Goal: Task Accomplishment & Management: Manage account settings

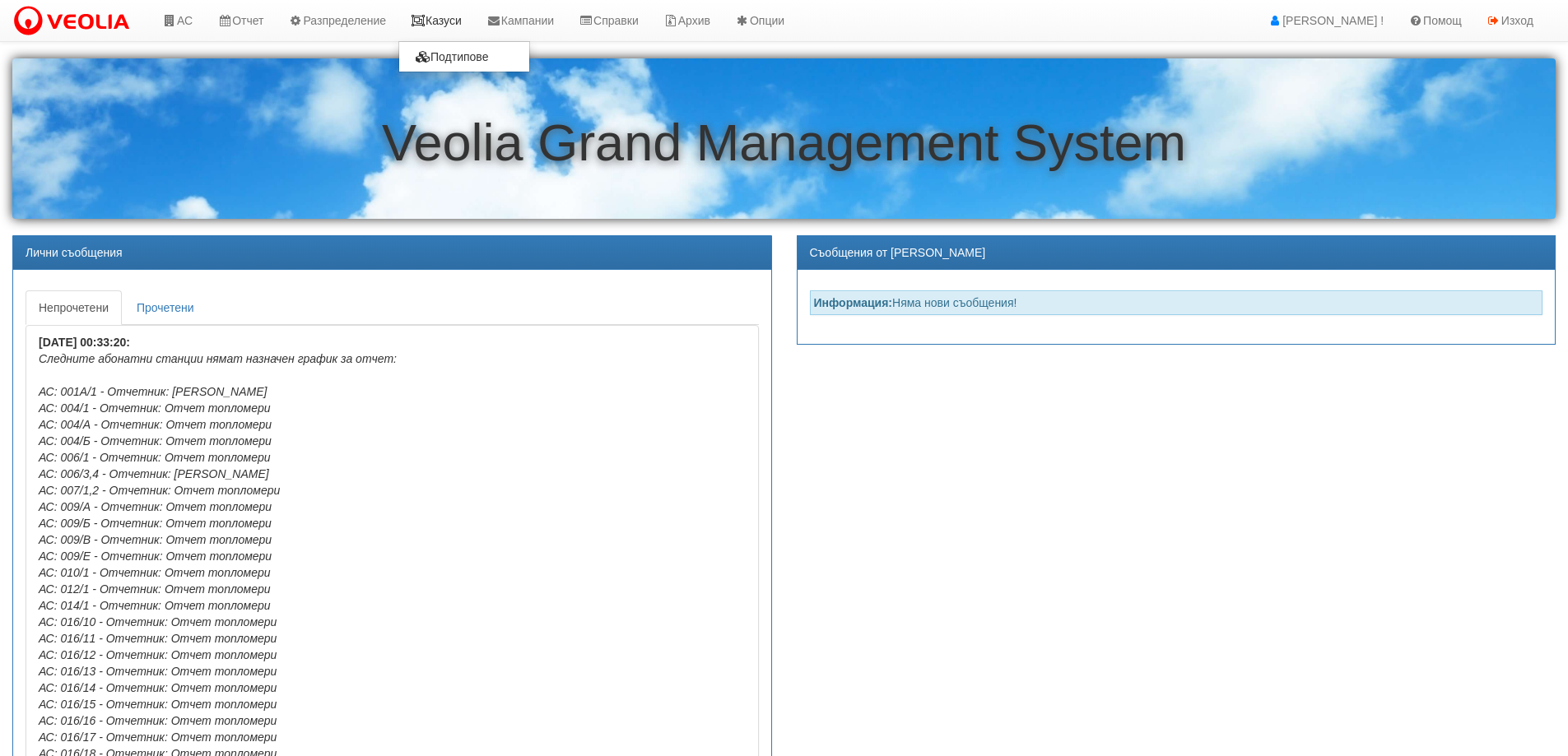
click at [447, 24] on link "Казуси" at bounding box center [436, 21] width 76 height 41
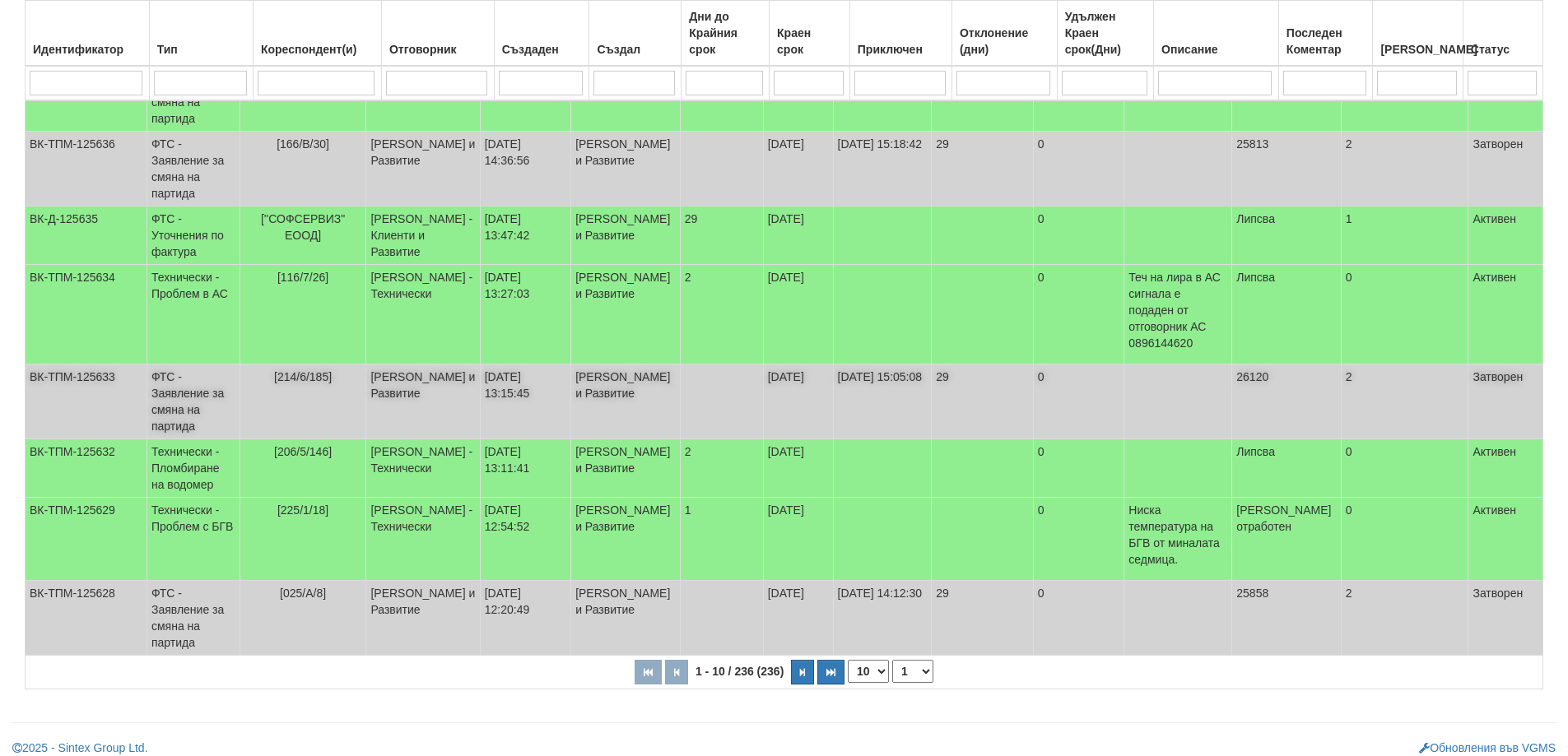
scroll to position [440, 0]
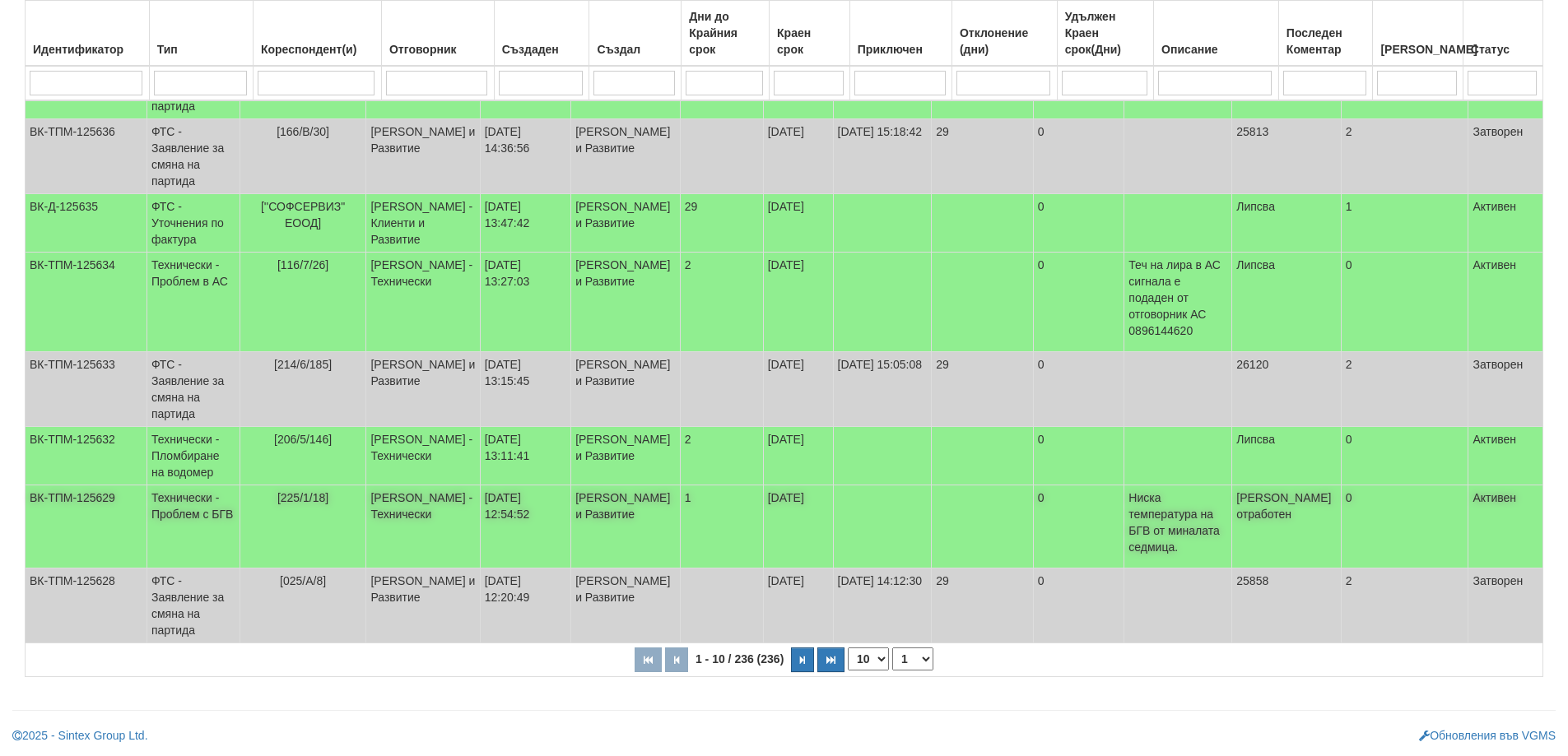
click at [322, 501] on span "[225/1/18]" at bounding box center [303, 498] width 51 height 13
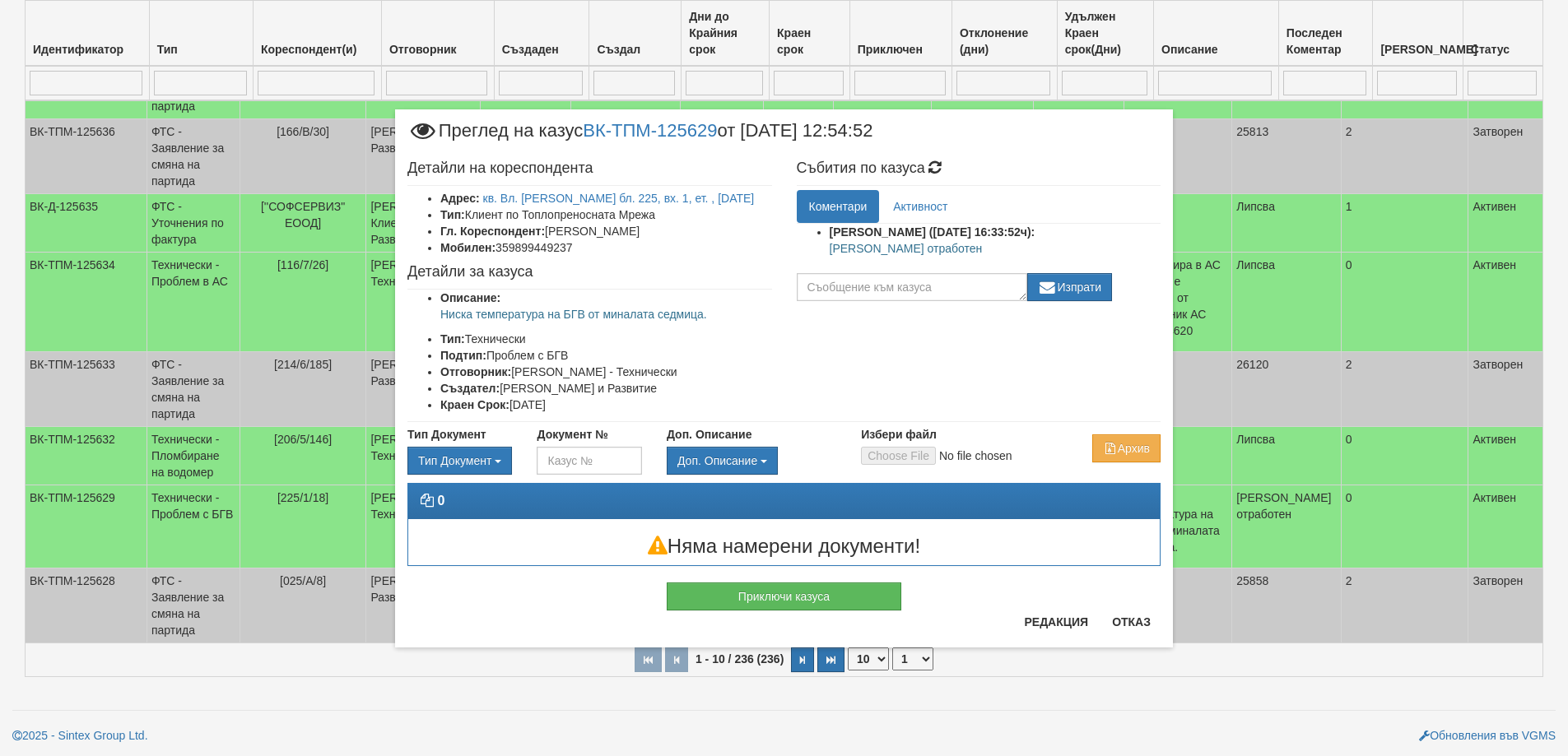
click at [866, 249] on p "Казуса отработен" at bounding box center [996, 249] width 332 height 17
click at [925, 251] on p "Казуса отработен" at bounding box center [996, 249] width 332 height 17
drag, startPoint x: 925, startPoint y: 248, endPoint x: 830, endPoint y: 241, distance: 95.3
click at [830, 241] on p "Казуса отработен" at bounding box center [996, 249] width 332 height 17
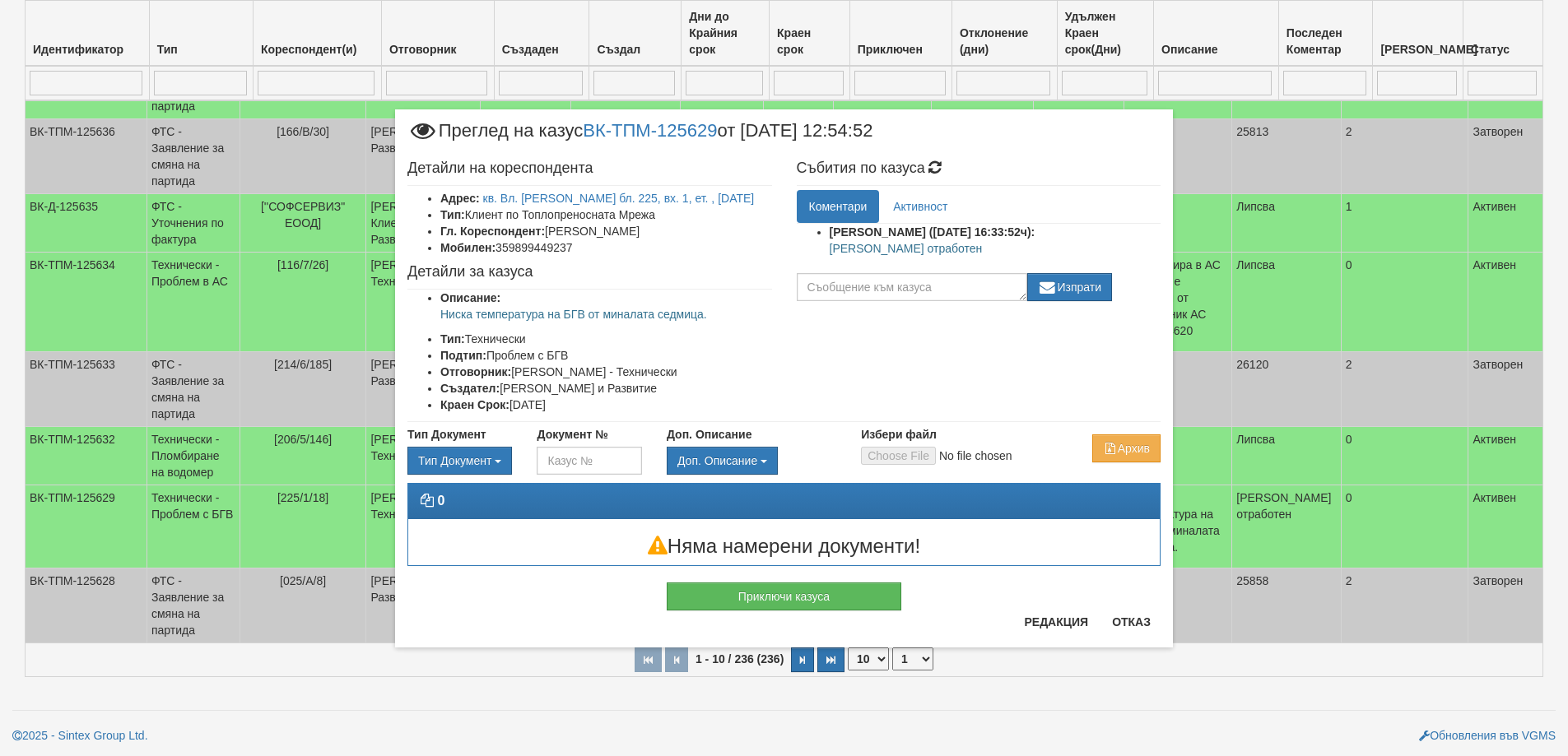
copy p "Казуса отработен"
click at [865, 600] on button "Приключи казуса" at bounding box center [784, 597] width 234 height 28
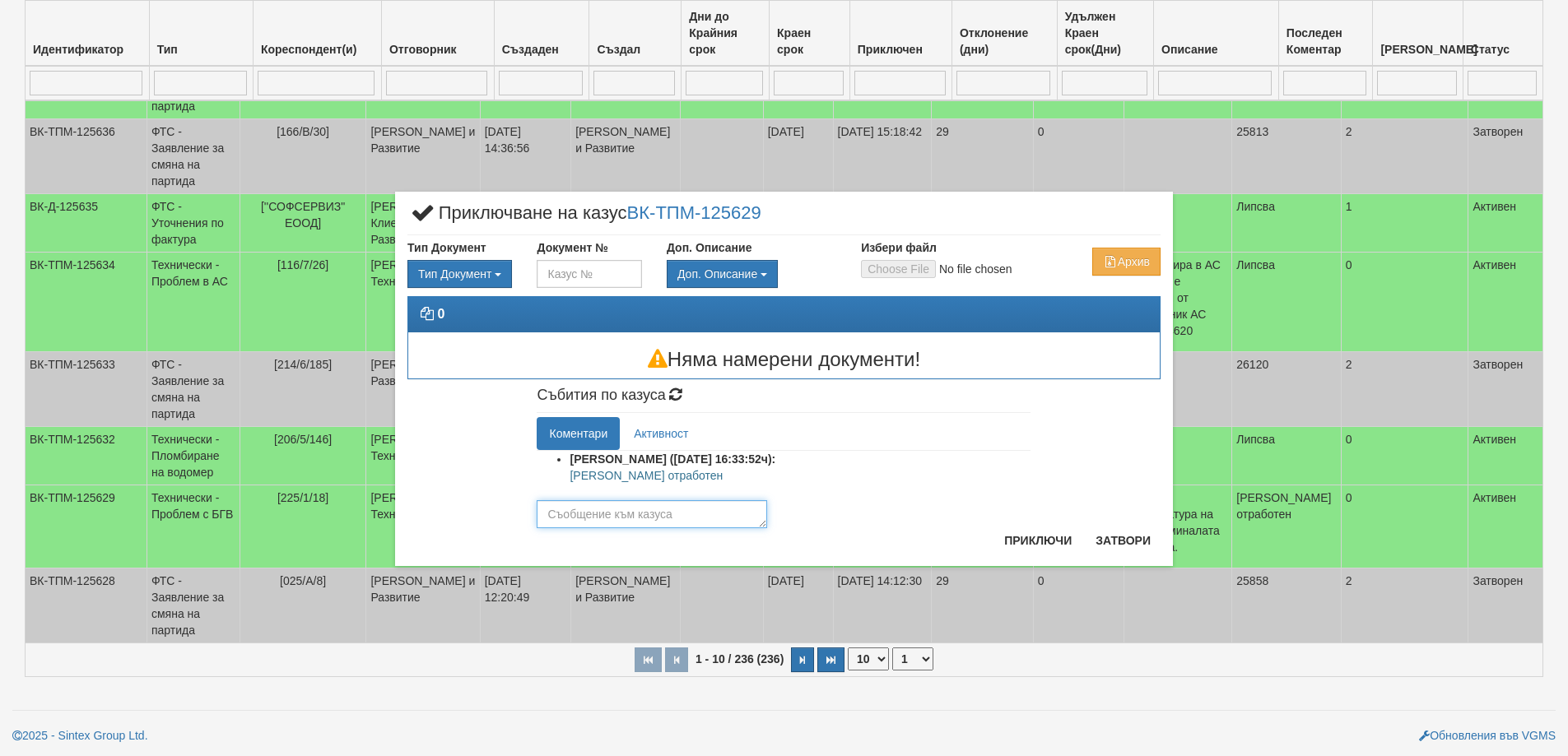
click at [610, 511] on textarea at bounding box center [652, 514] width 230 height 28
paste textarea "Казуса отработен"
type textarea "Казуса отработен"
click at [1043, 542] on button "Приключи" at bounding box center [1037, 541] width 87 height 26
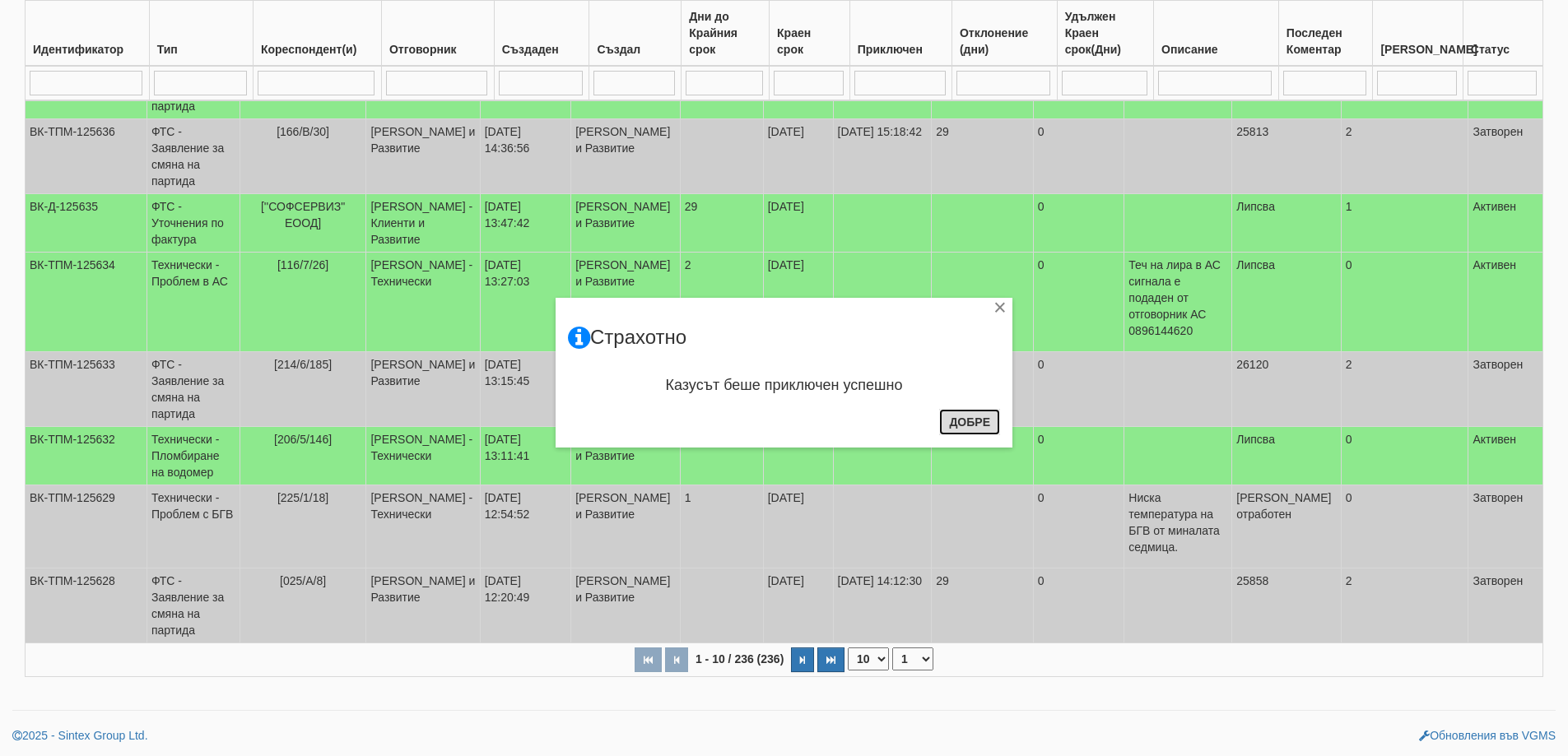
click at [970, 423] on button "Добре" at bounding box center [969, 422] width 61 height 26
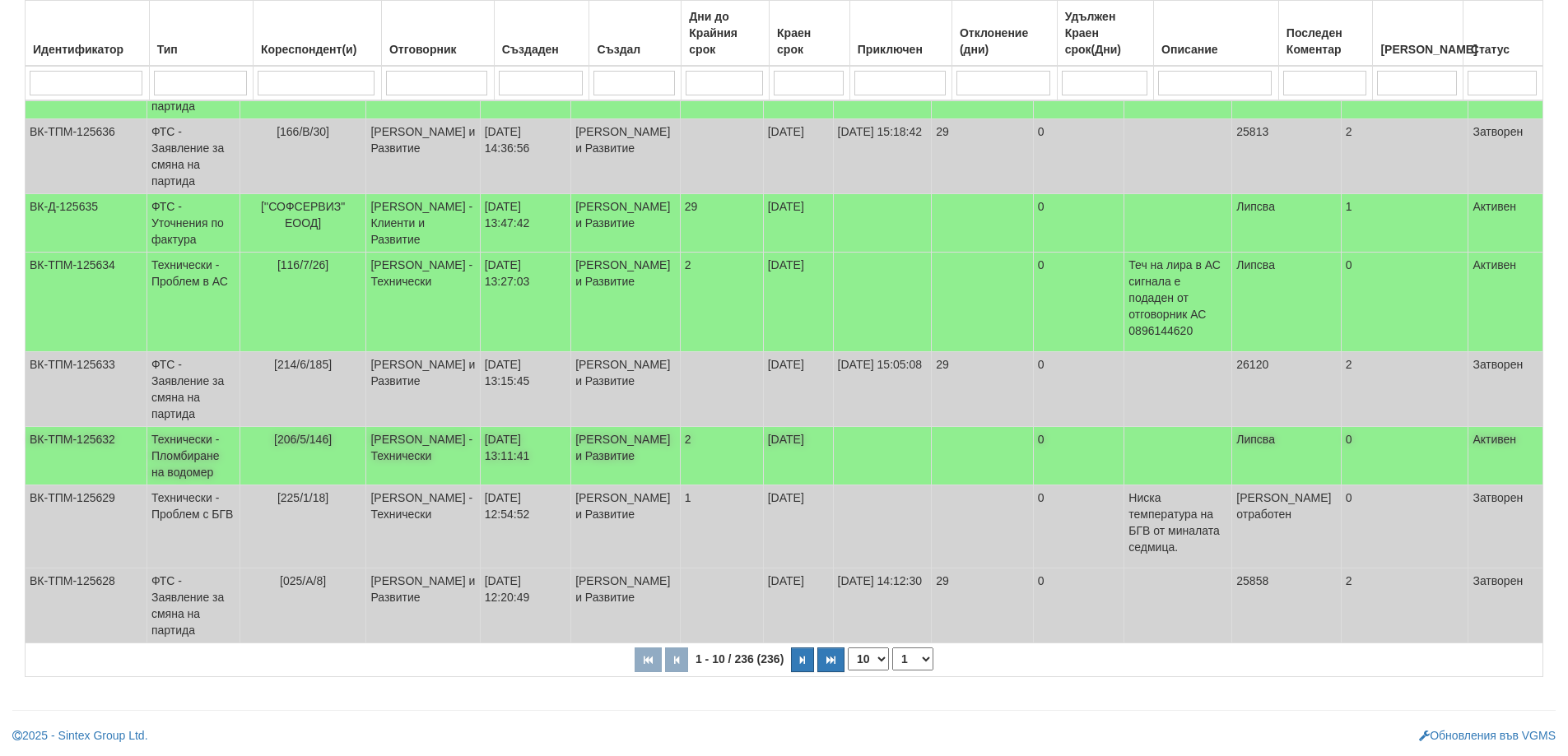
click at [325, 434] on span "[206/5/146]" at bounding box center [303, 439] width 58 height 13
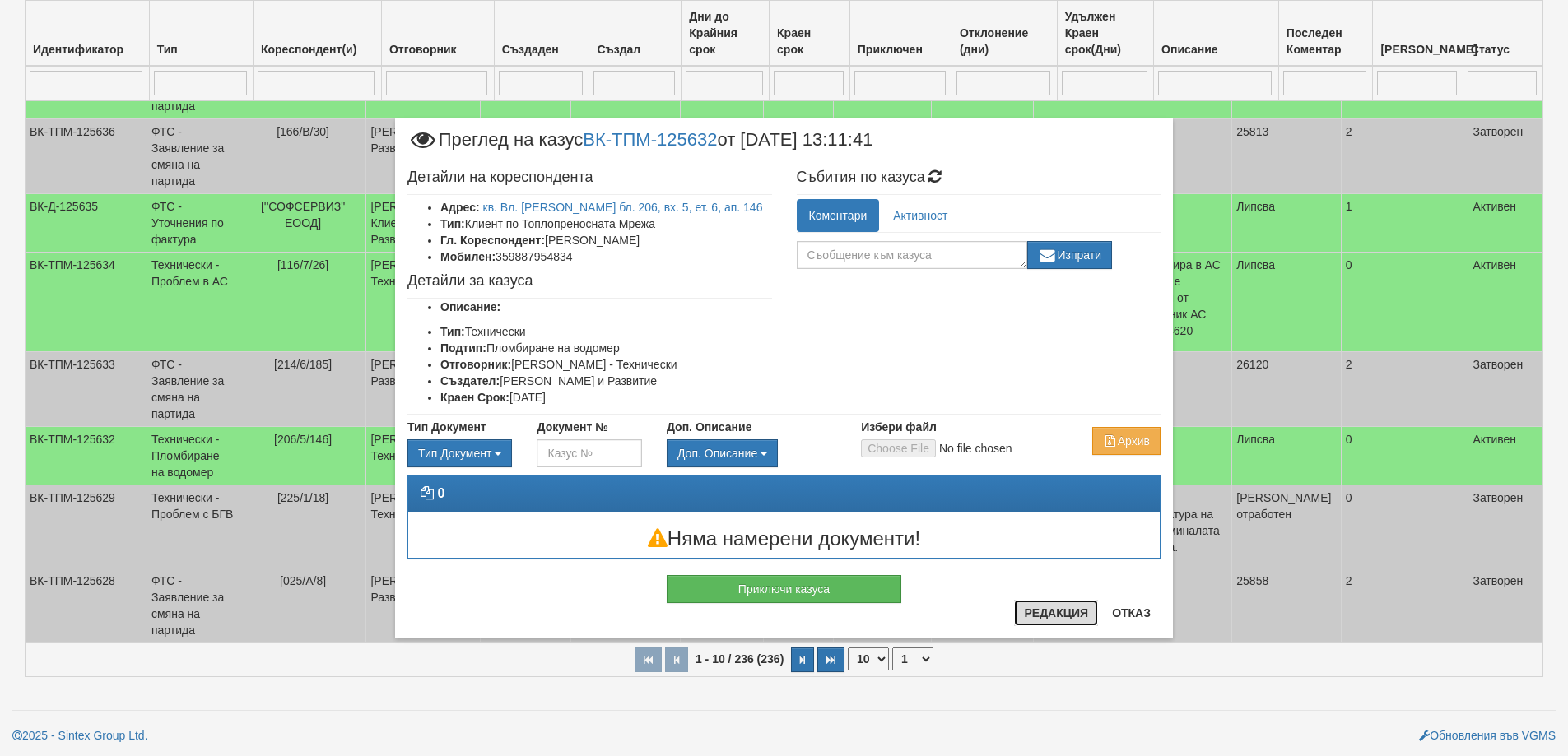
click at [1077, 621] on button "Редакция" at bounding box center [1057, 614] width 84 height 26
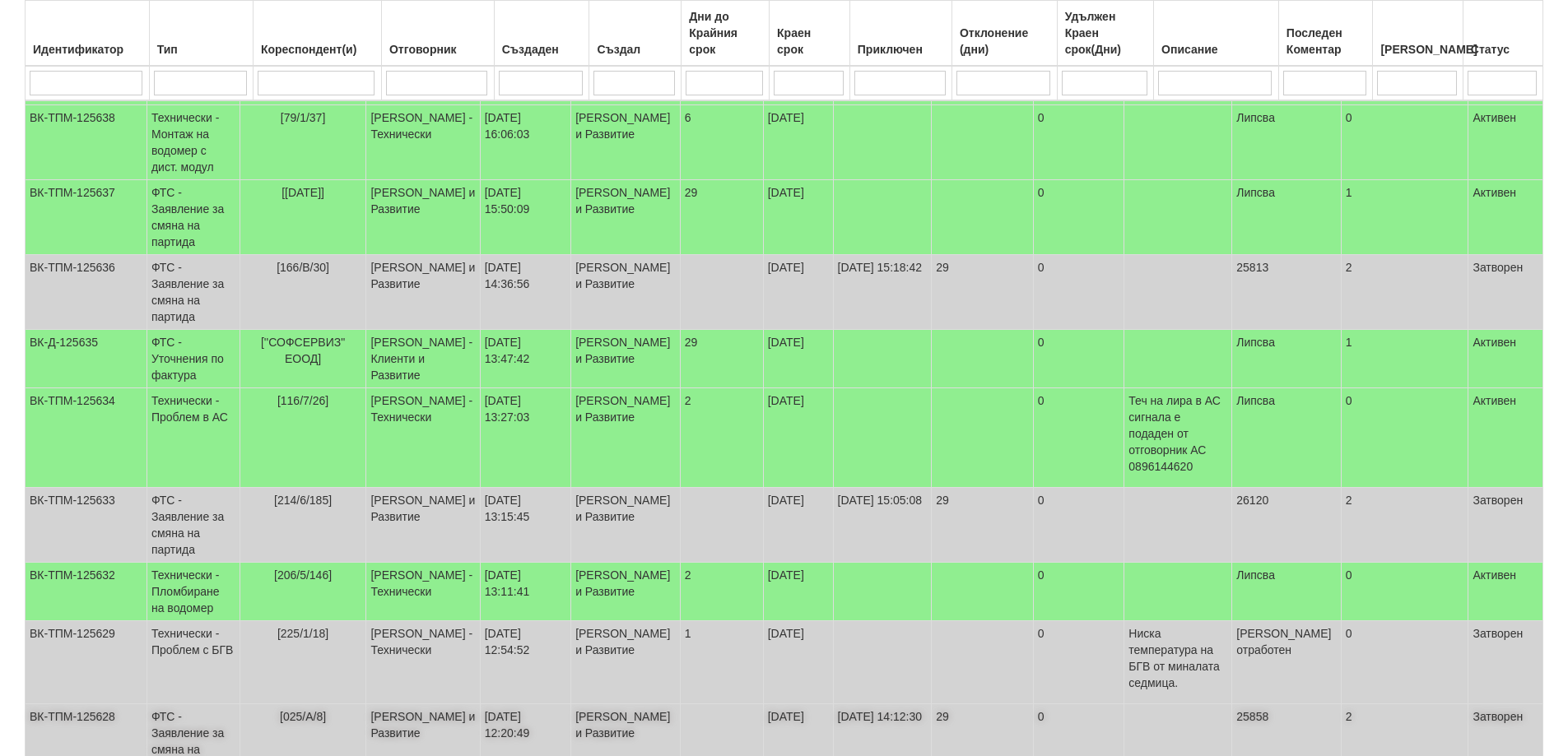
scroll to position [275, 0]
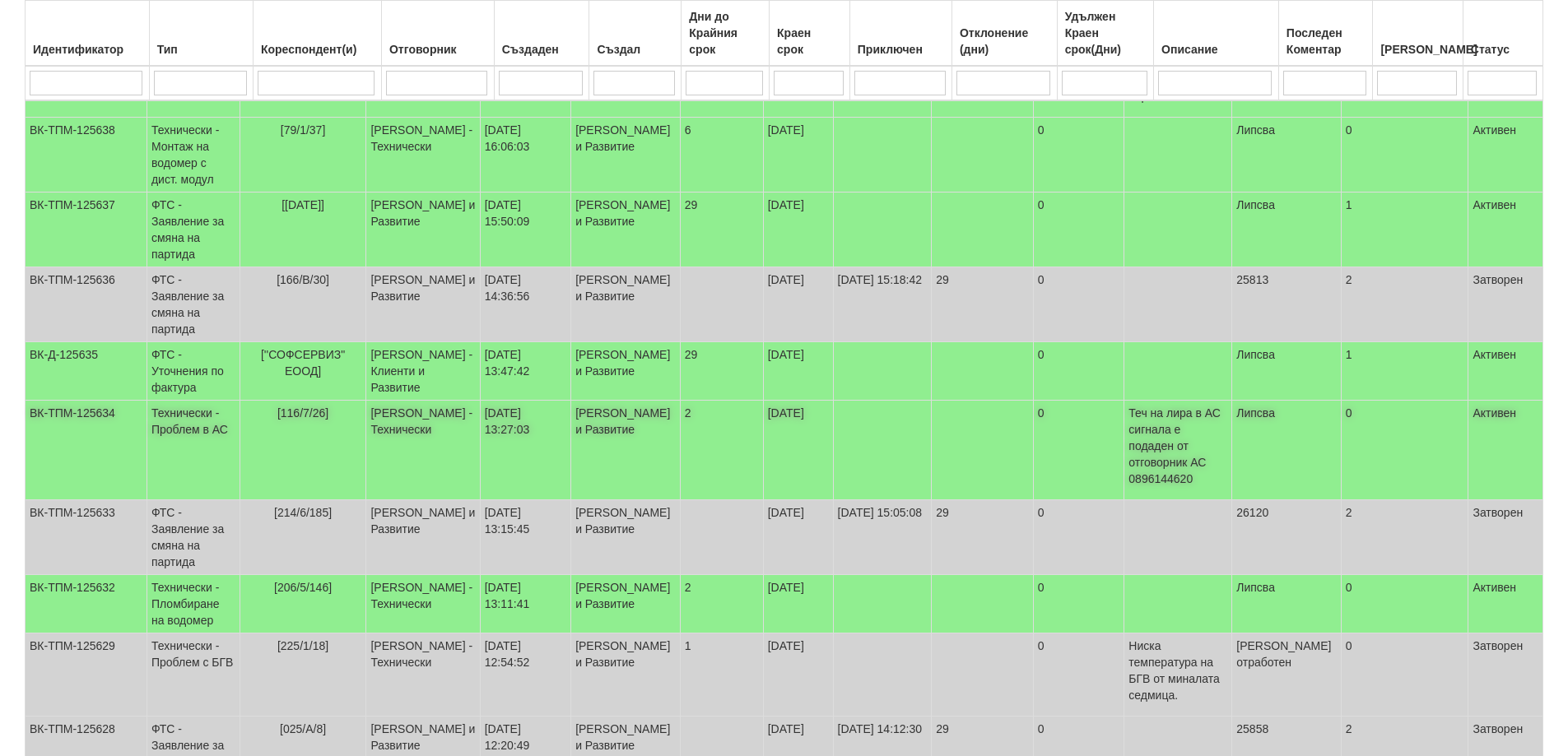
click at [307, 420] on span "[116/7/26]" at bounding box center [303, 413] width 51 height 13
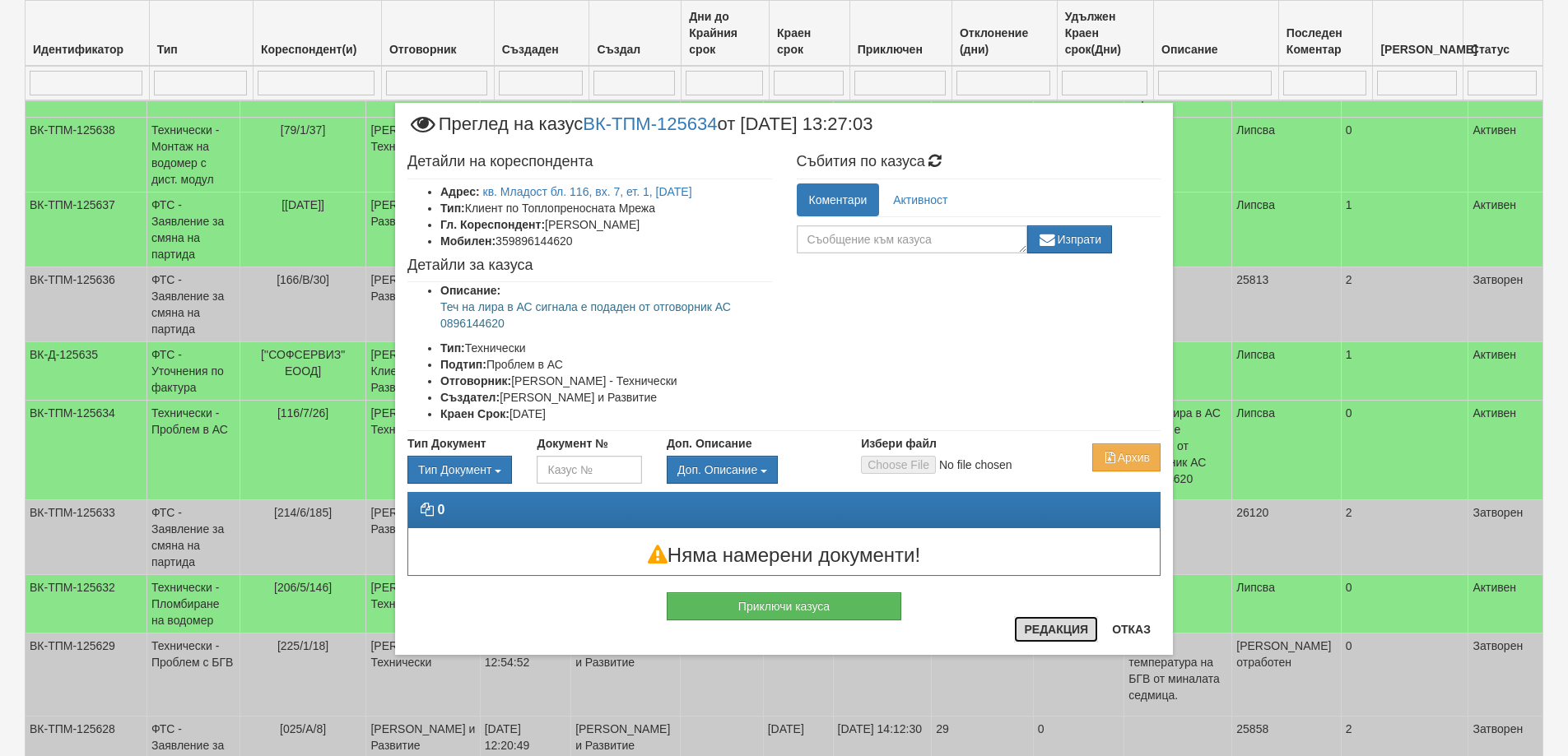
click at [1064, 632] on button "Редакция" at bounding box center [1057, 630] width 84 height 26
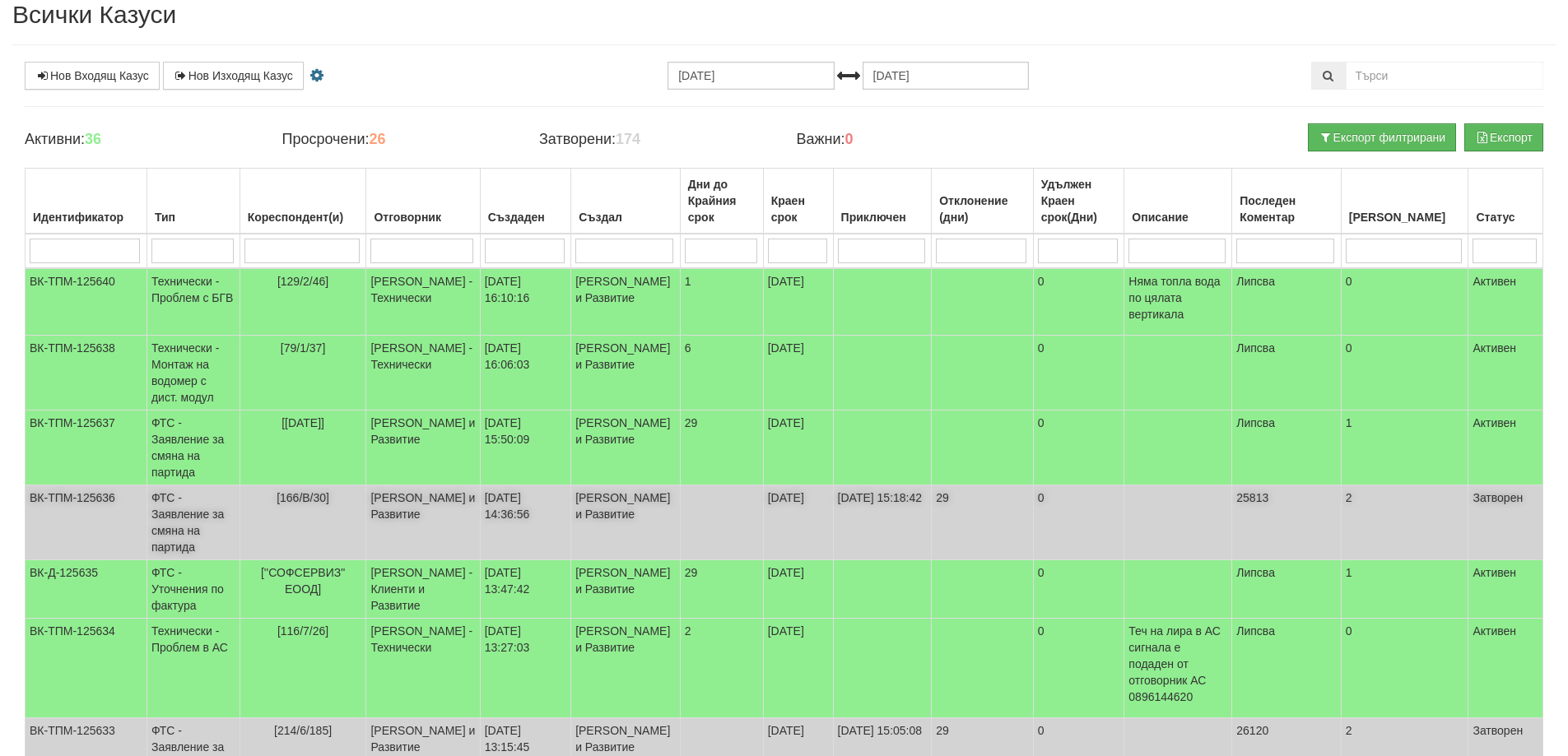
scroll to position [29, 0]
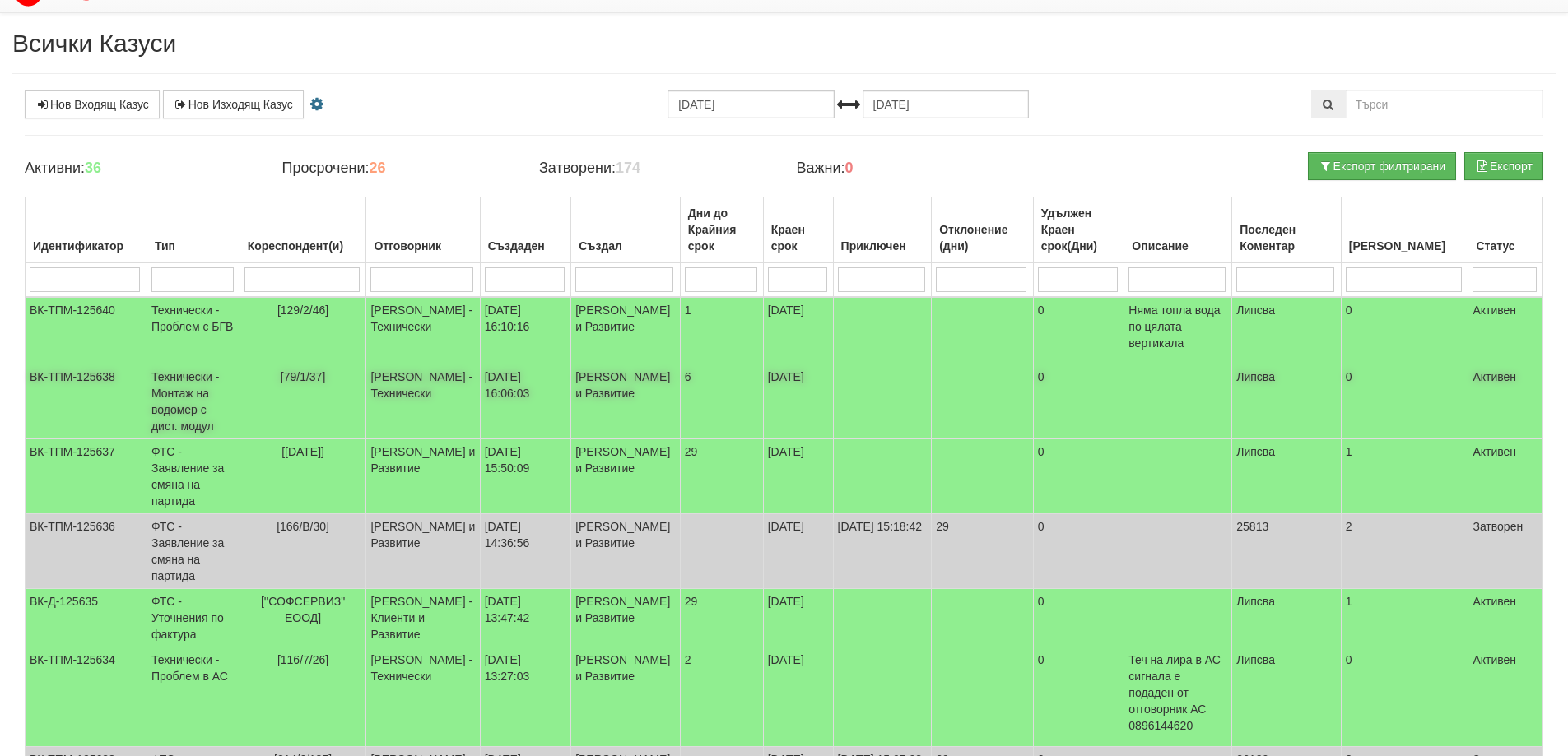
click at [318, 383] on span "[79/1/37]" at bounding box center [303, 377] width 45 height 13
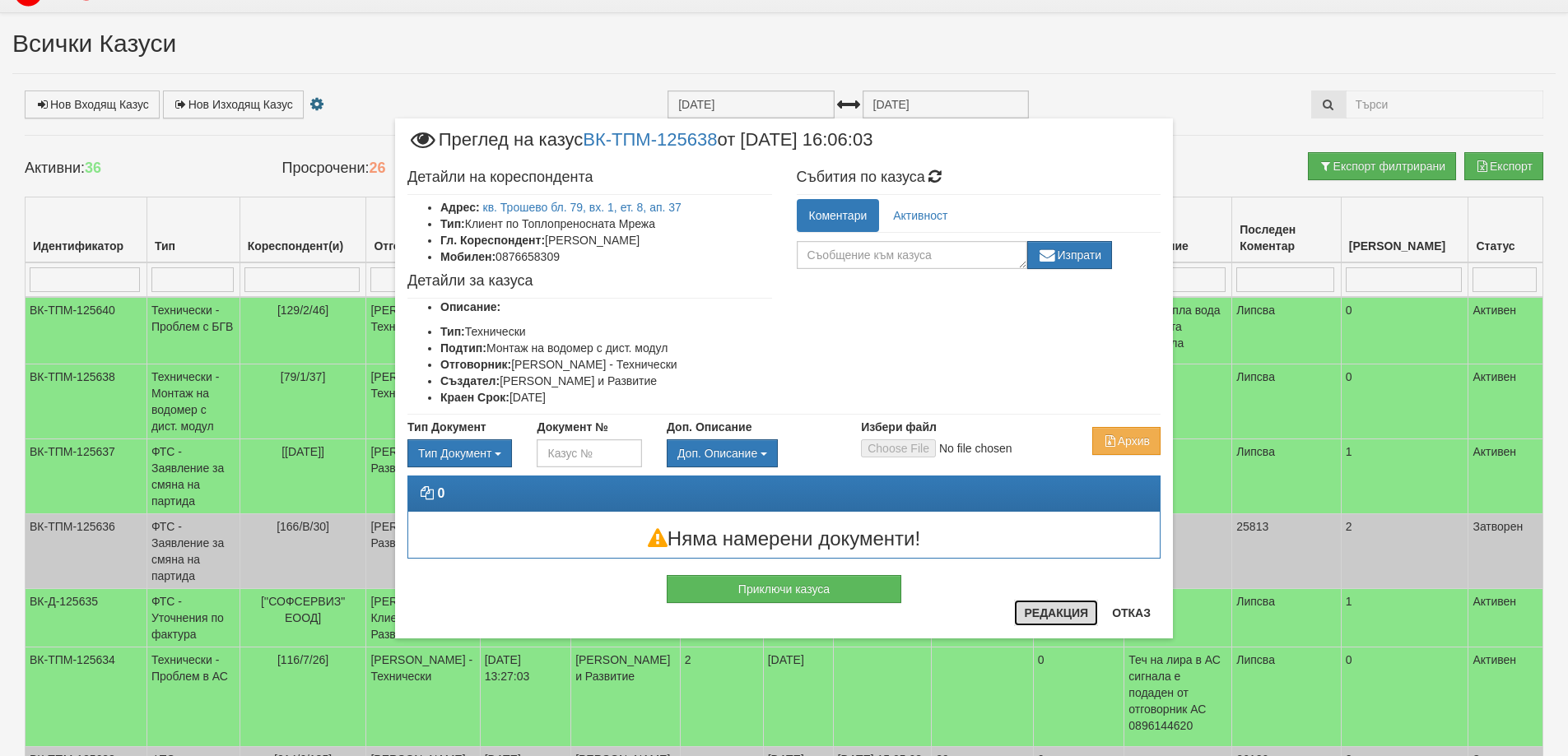
click at [1079, 612] on button "Редакция" at bounding box center [1057, 614] width 84 height 26
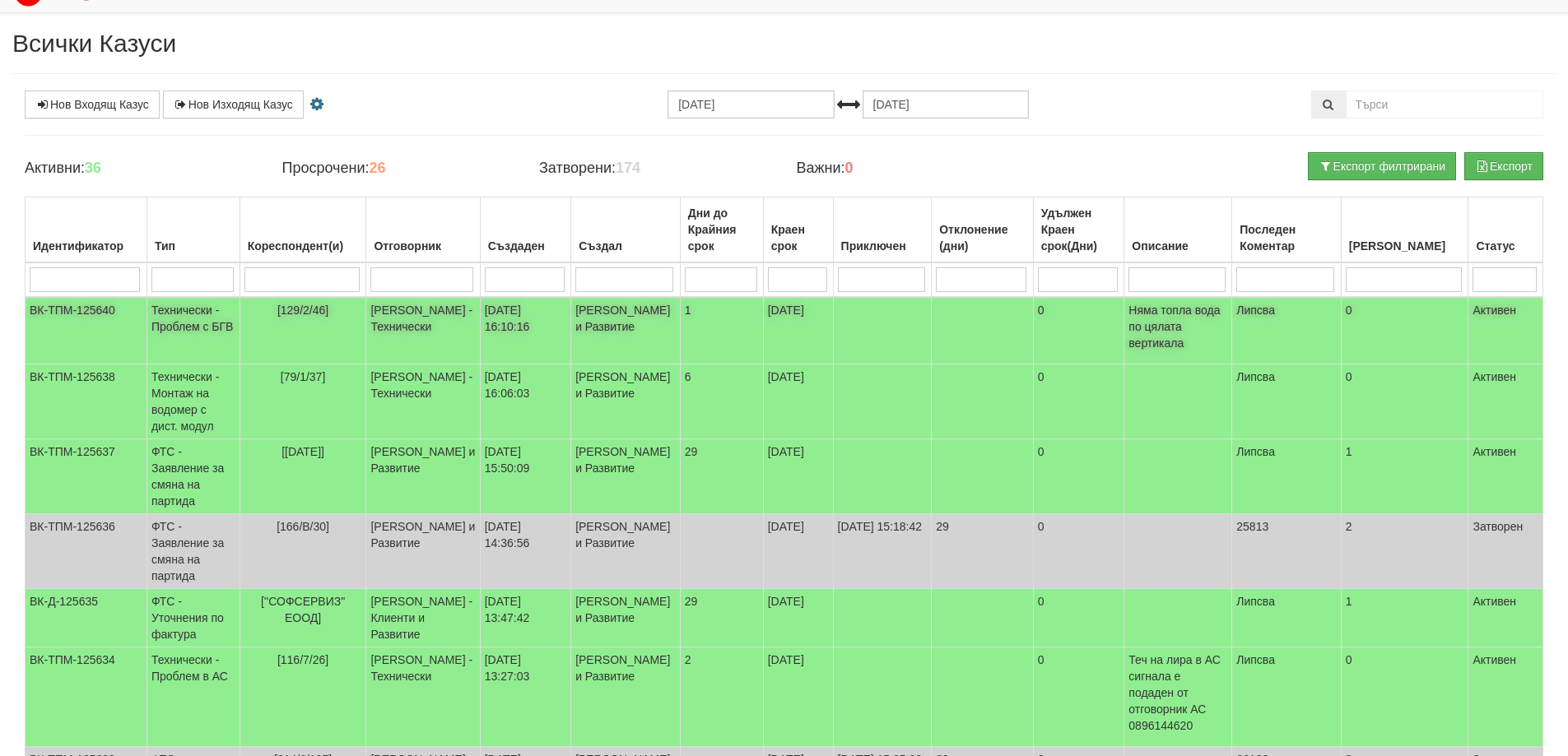
click at [318, 306] on span "[129/2/46]" at bounding box center [303, 310] width 51 height 13
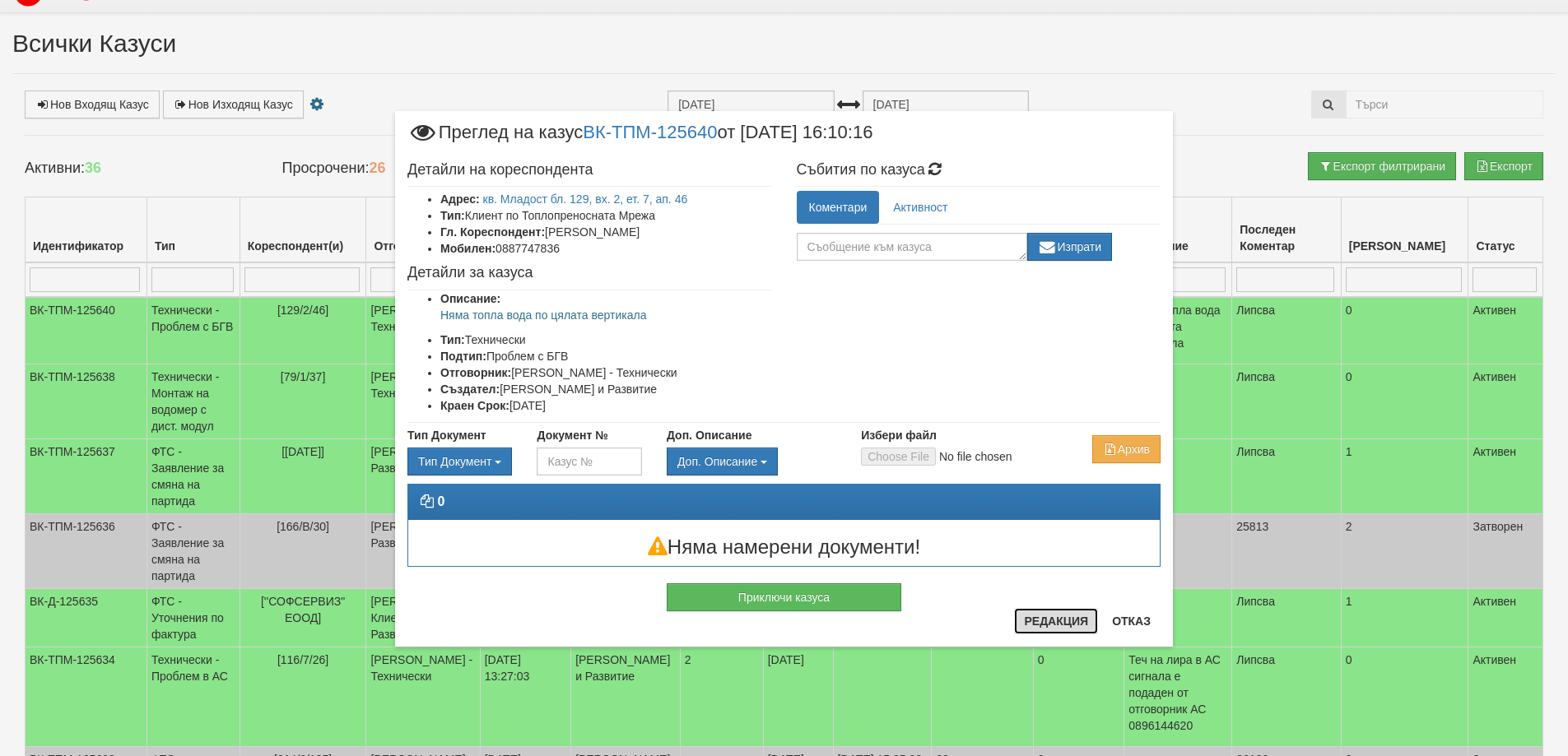
click at [1058, 619] on button "Редакция" at bounding box center [1057, 621] width 84 height 26
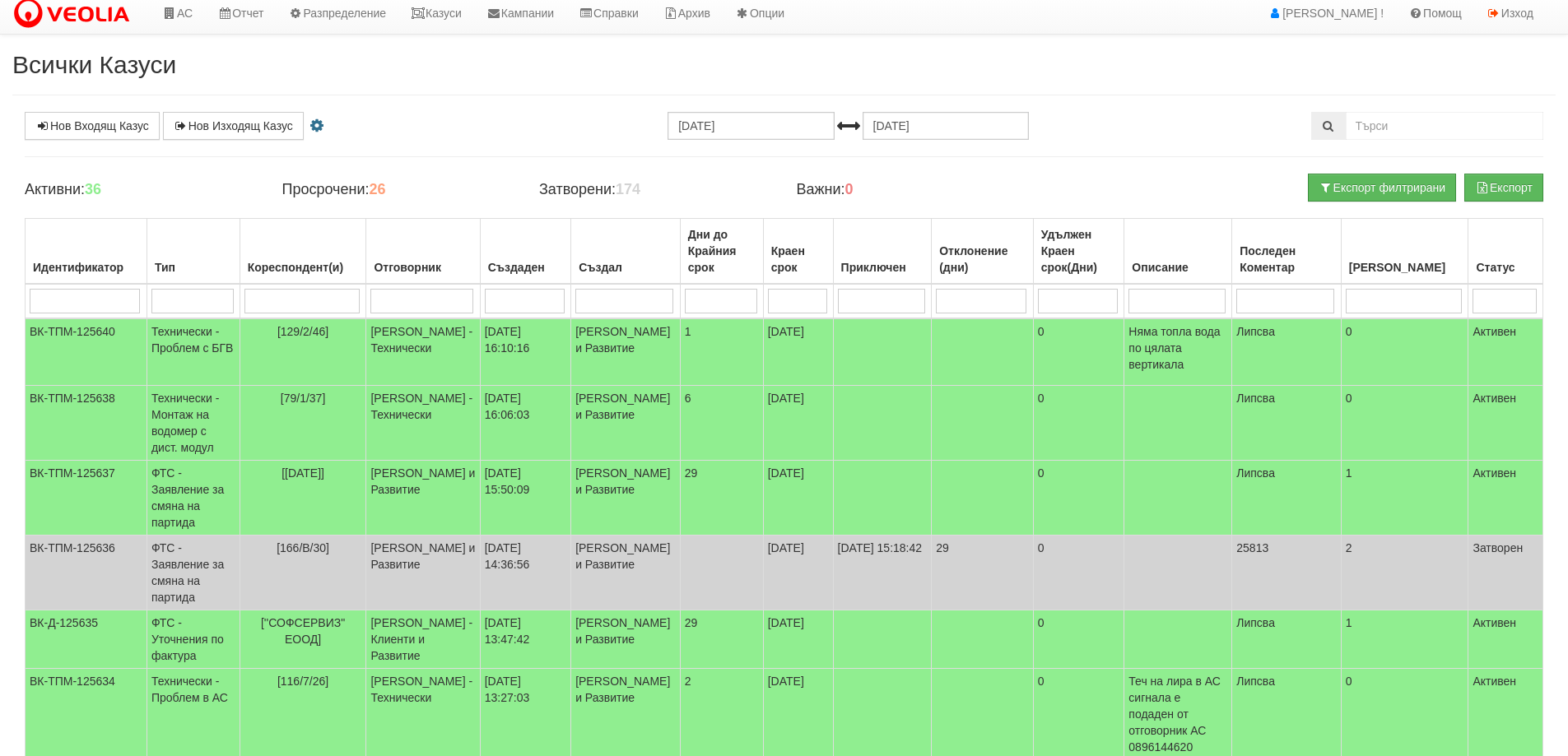
scroll to position [0, 0]
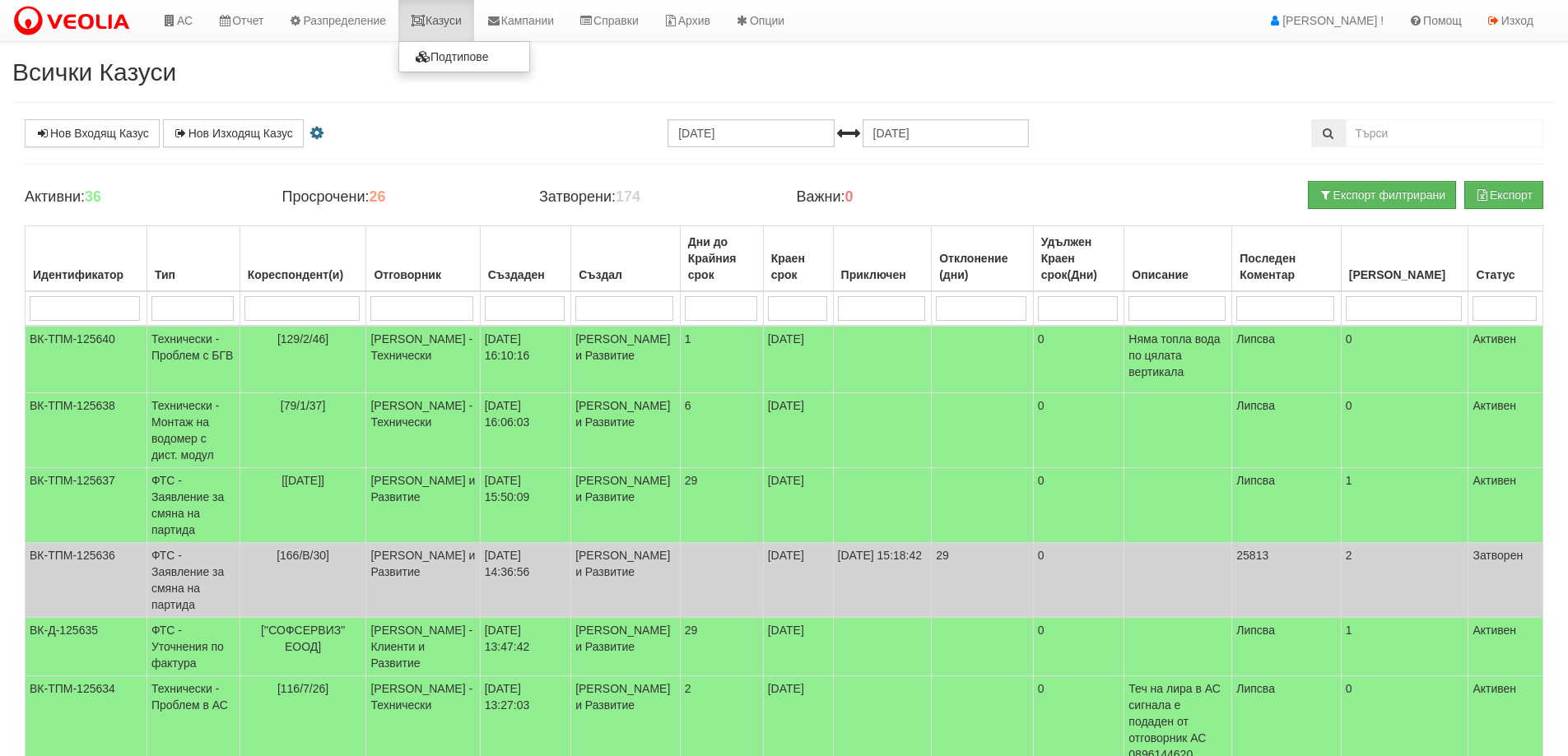
click at [436, 19] on link "Казуси" at bounding box center [436, 21] width 76 height 41
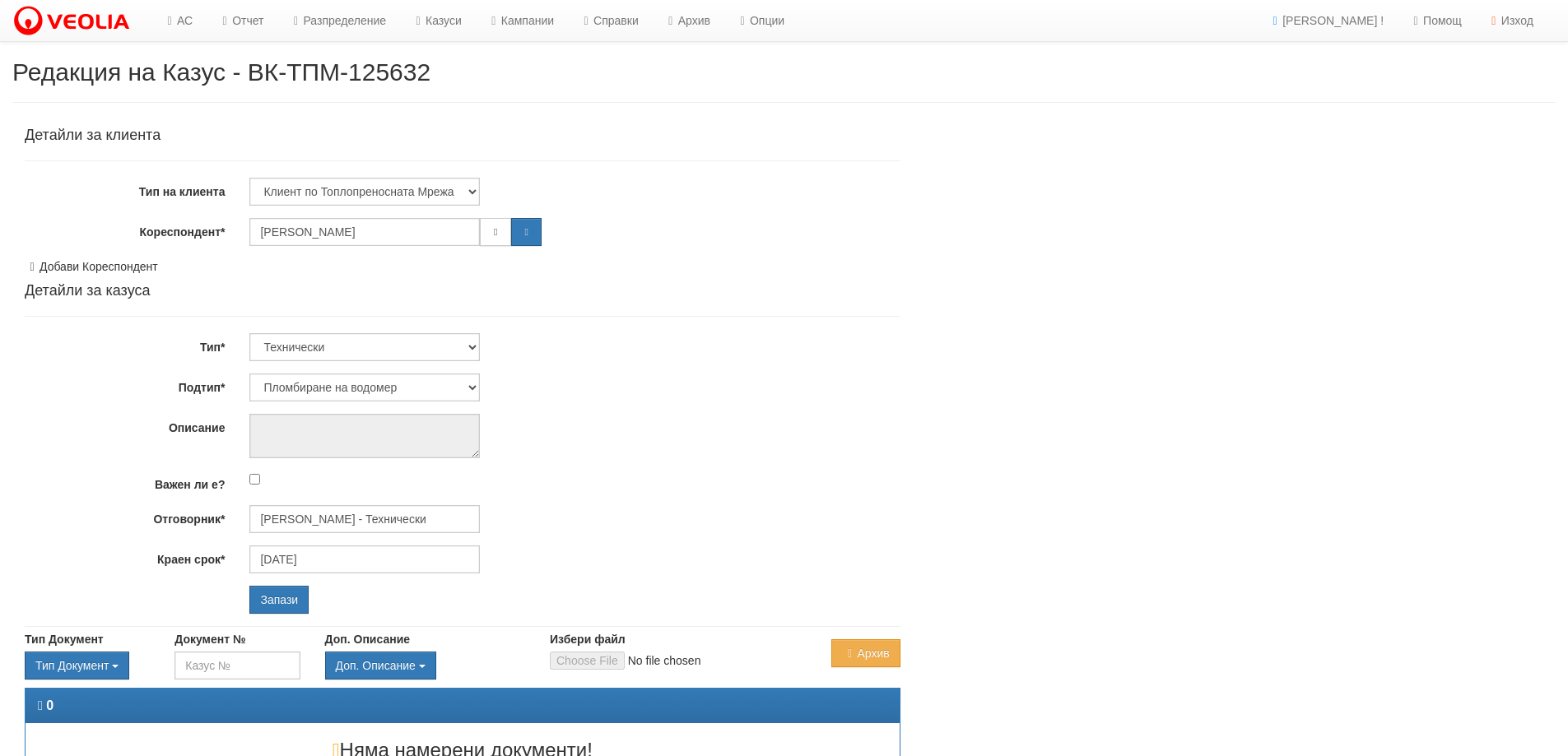
select select "Пломбиране на водомер"
click at [329, 526] on input "Дончо Дончев - Технически" at bounding box center [364, 520] width 230 height 28
type input "B"
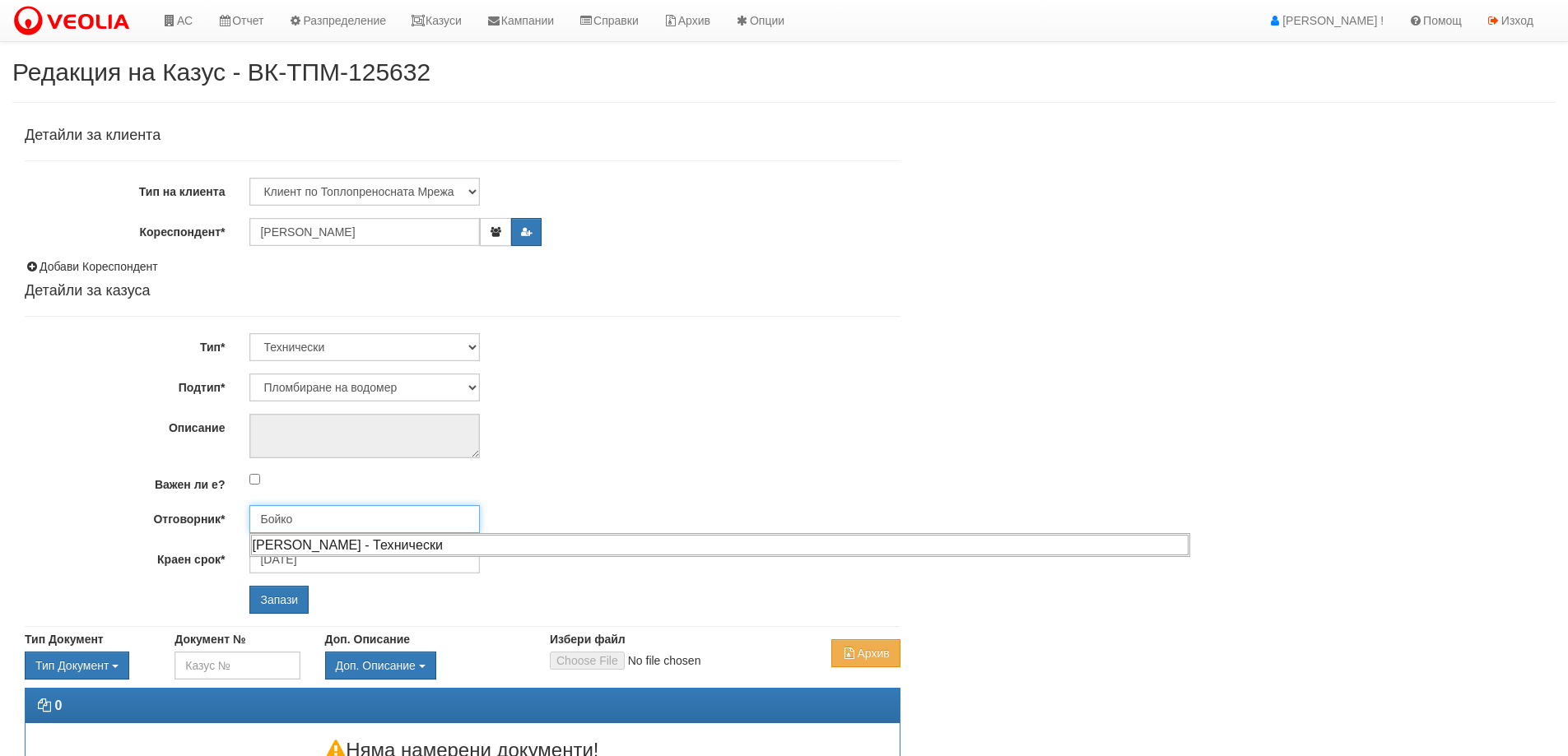
click at [280, 542] on div "Бойко Петков - Технически" at bounding box center [719, 545] width 938 height 21
type input "Бойко Петков - Технически"
click at [283, 599] on input "Запази" at bounding box center [278, 600] width 59 height 28
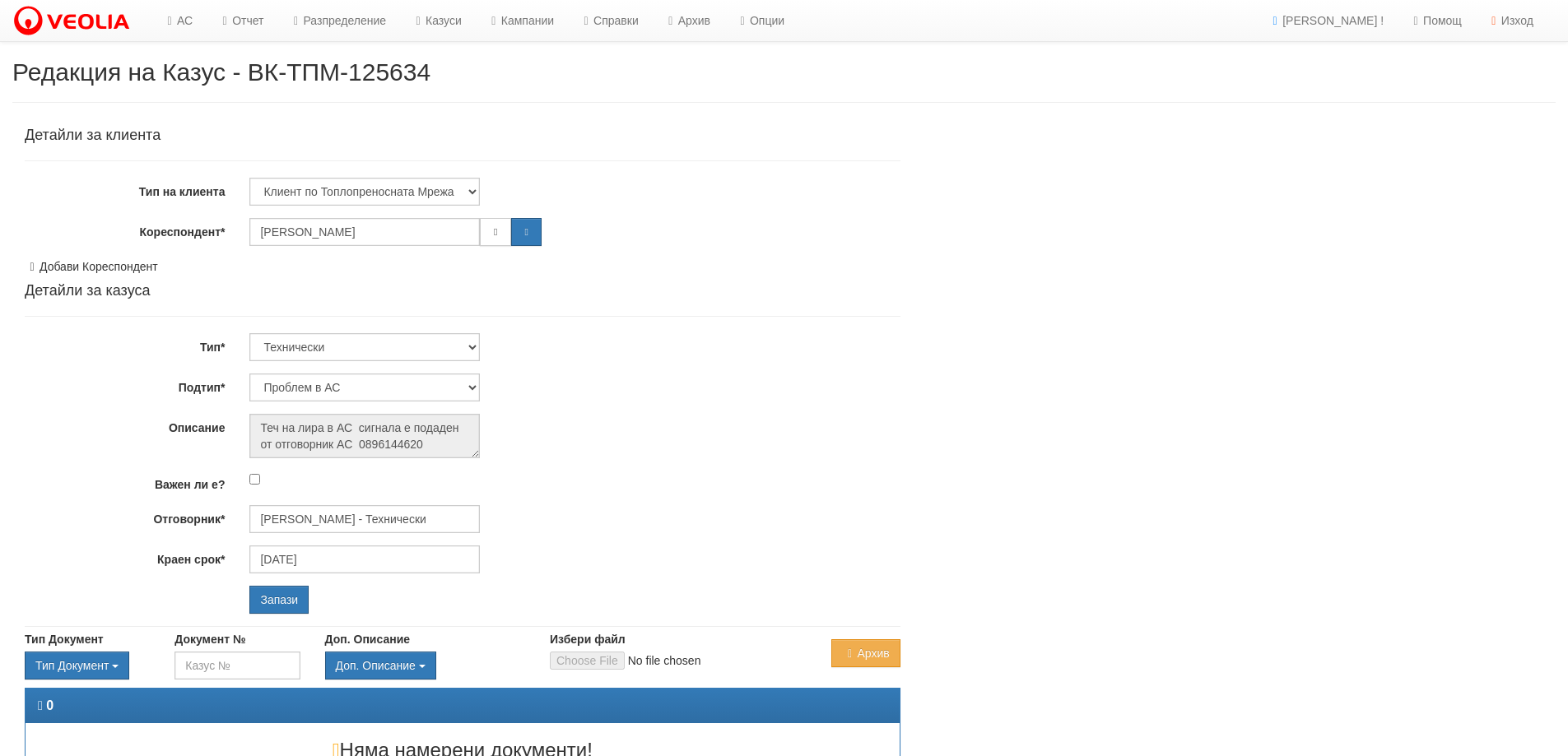
select select "Проблем в АС"
click at [342, 514] on input "Дончо Дончев - Технически" at bounding box center [364, 520] width 230 height 28
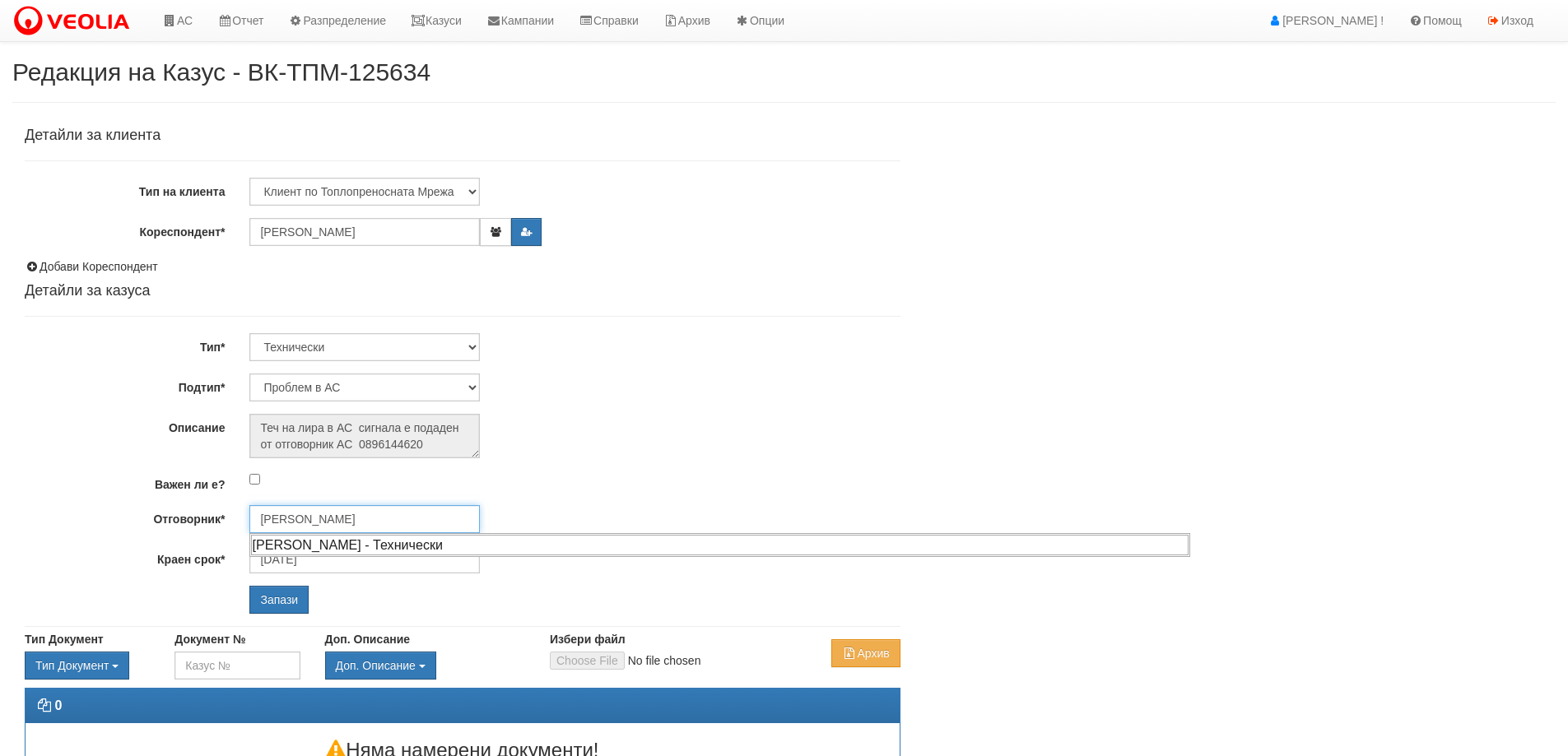
click at [347, 553] on div "Диян Стоянов - Технически" at bounding box center [719, 545] width 938 height 21
type input "Диян Стоянов - Технически"
click at [293, 614] on div "Детайли за клиента Тип на клиента Клиент по Топлопреносната Мрежа Институция Па…" at bounding box center [462, 372] width 900 height 507
click at [293, 600] on input "Запази" at bounding box center [278, 600] width 59 height 28
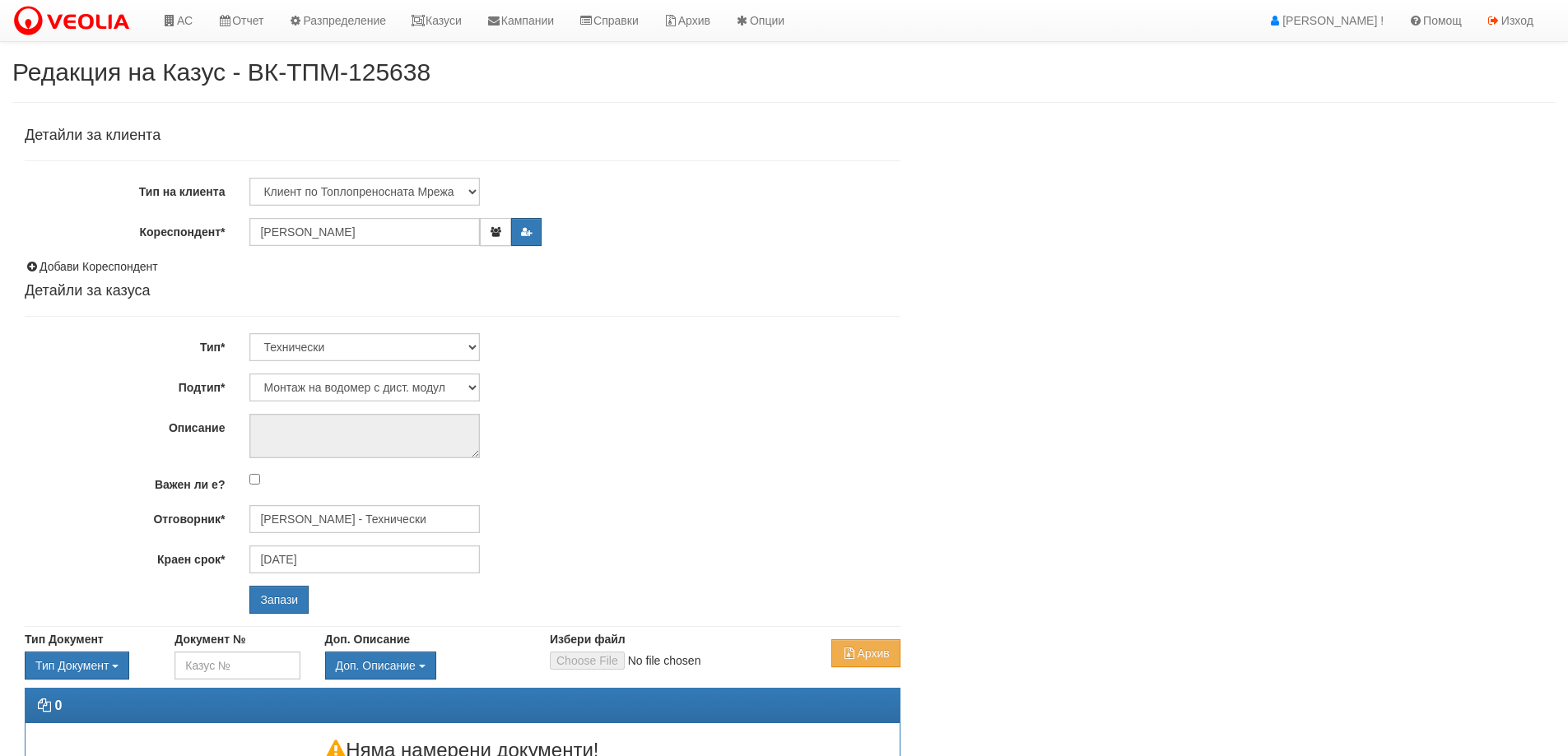
select select "Монтаж на водомер с дист. модул"
click at [313, 524] on input "[PERSON_NAME] - Технически" at bounding box center [364, 520] width 230 height 28
click at [317, 542] on div "[PERSON_NAME] - Технически" at bounding box center [719, 545] width 938 height 21
type input "[PERSON_NAME] - Технически"
click at [295, 603] on input "Запази" at bounding box center [278, 600] width 59 height 28
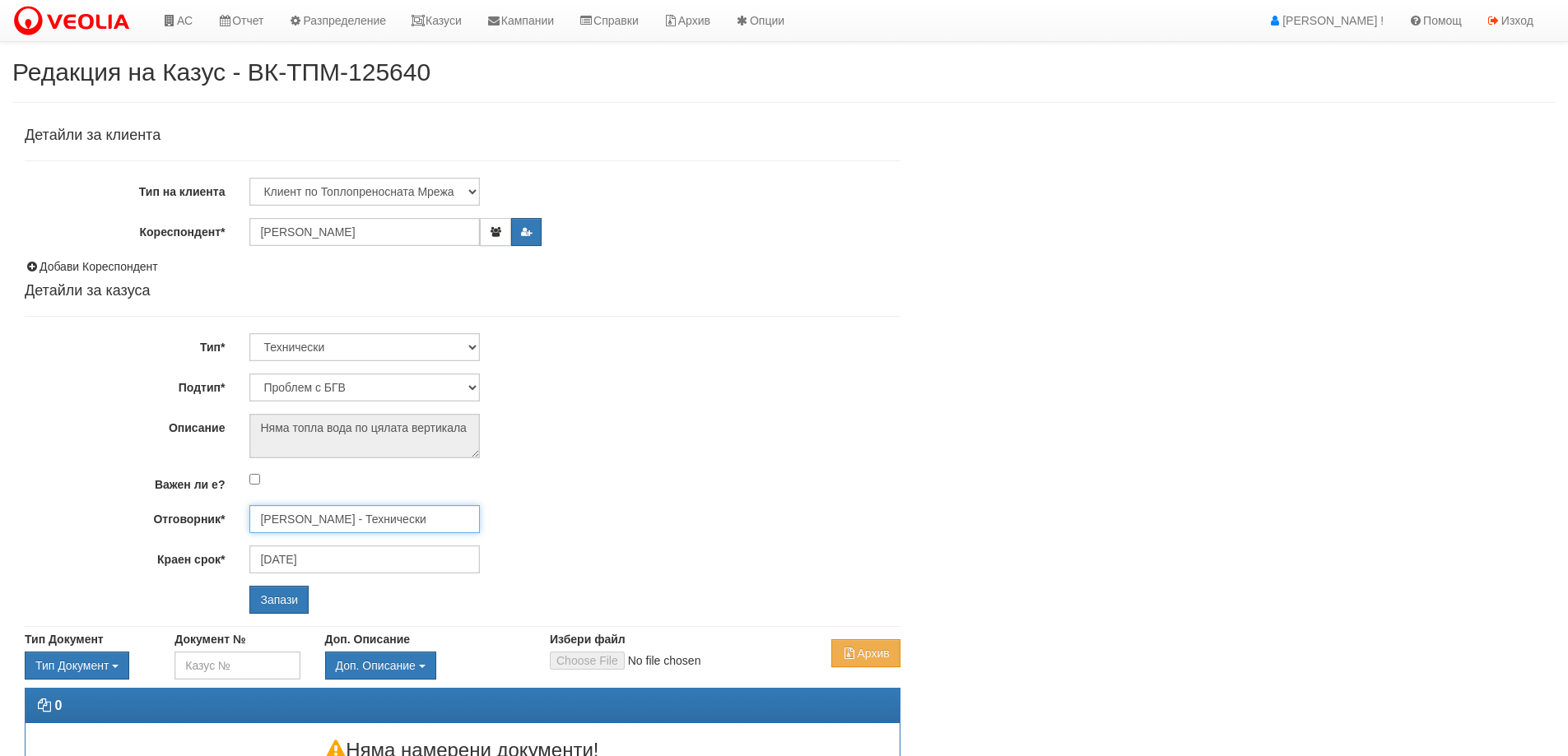
click at [314, 520] on input "[PERSON_NAME] - Технически" at bounding box center [364, 520] width 230 height 28
click at [318, 561] on div "Петър Добрев - Технически" at bounding box center [719, 564] width 938 height 21
type input "Петър Добрев - Технически"
click at [295, 598] on input "Запази" at bounding box center [278, 600] width 59 height 28
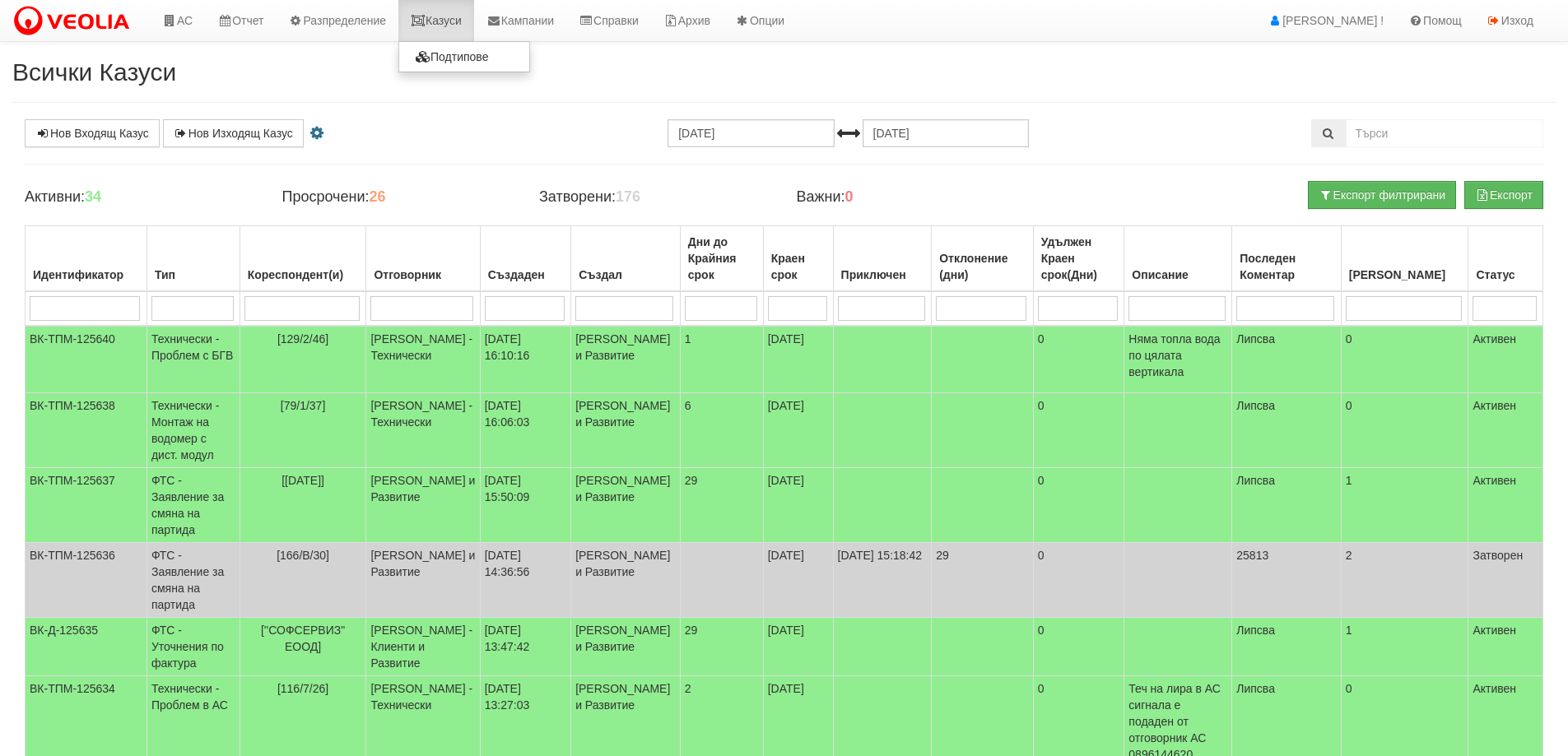
click at [451, 23] on link "Казуси" at bounding box center [436, 21] width 76 height 41
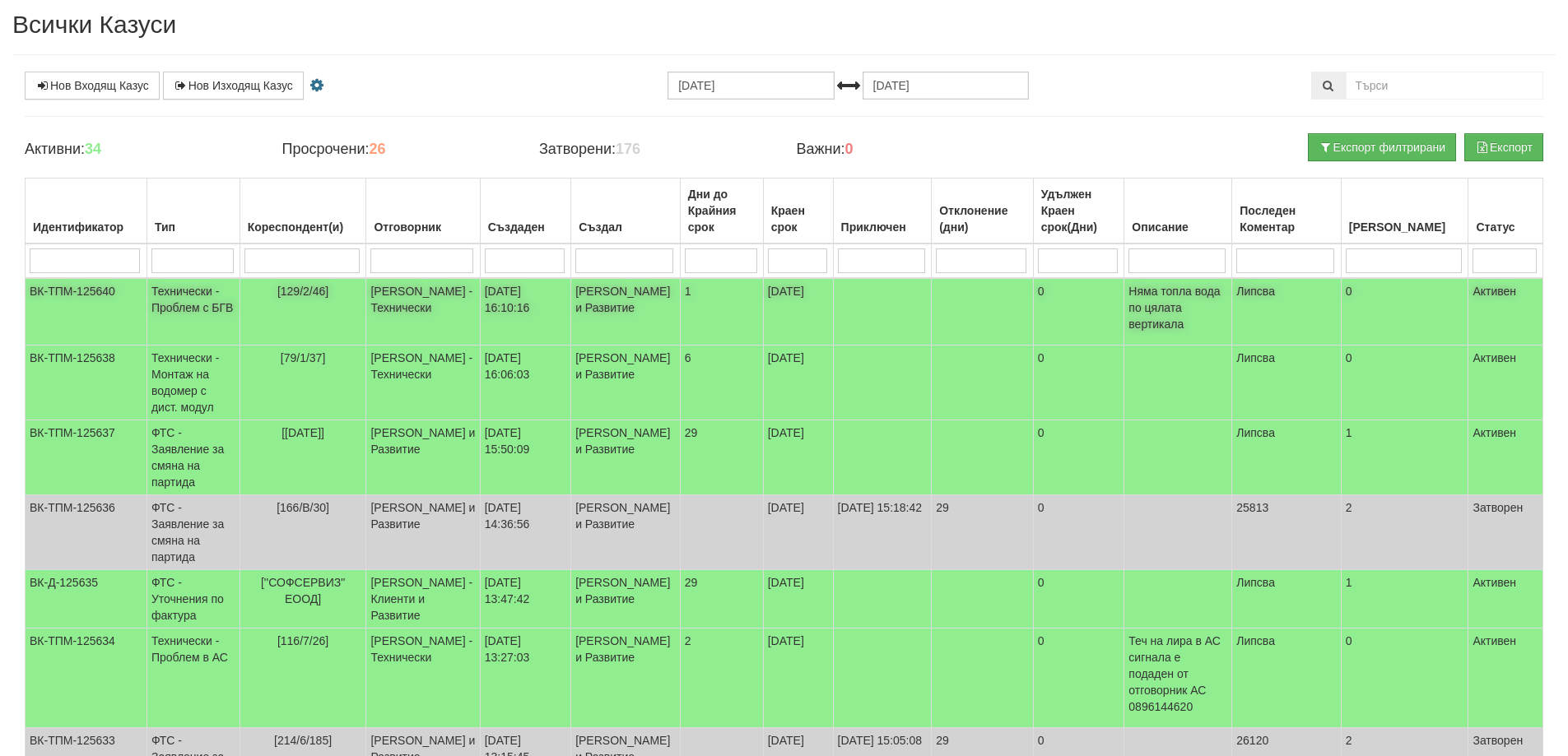
scroll to position [29, 0]
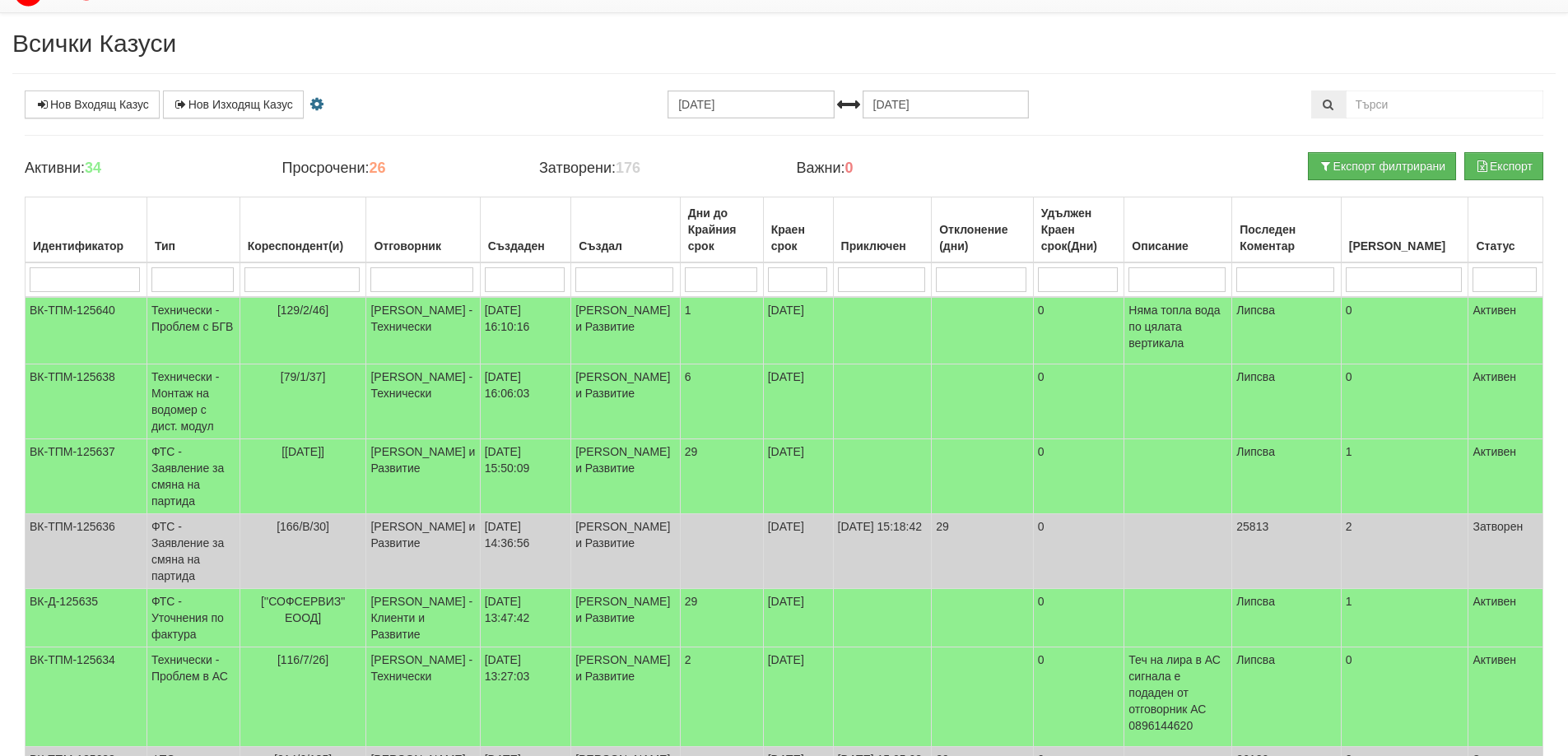
click at [313, 290] on input "search" at bounding box center [302, 280] width 115 height 24
type input "20"
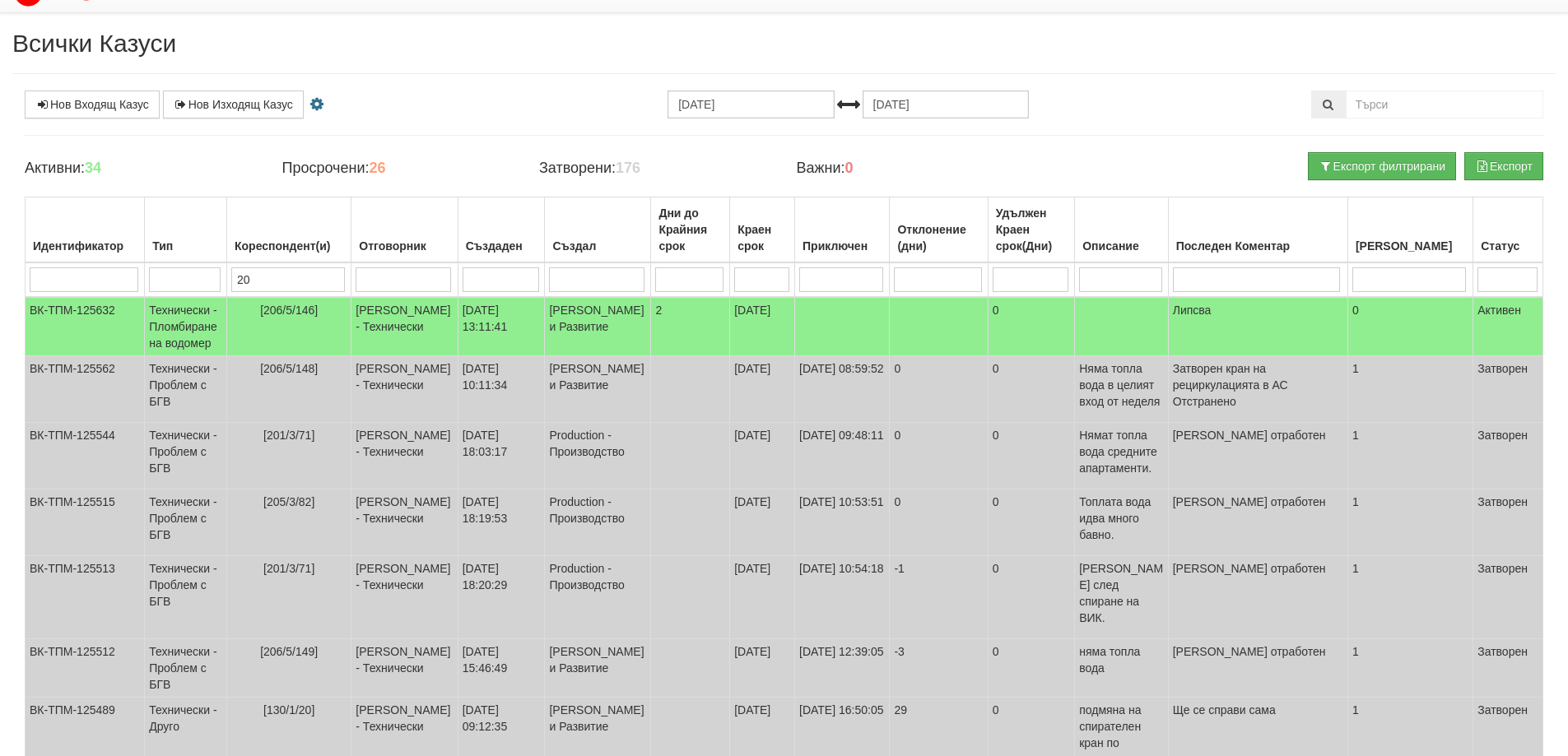
type input "206"
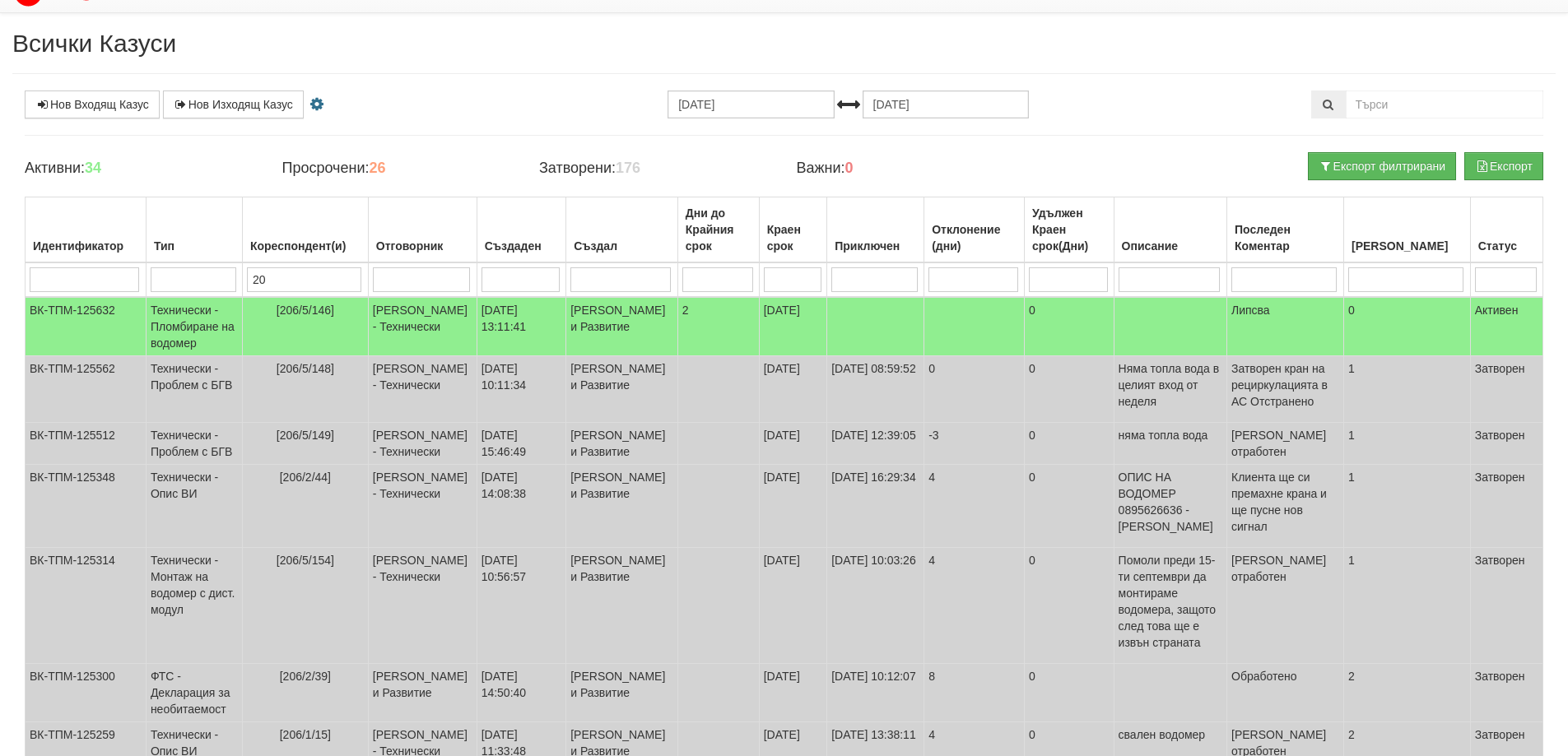
type input "2"
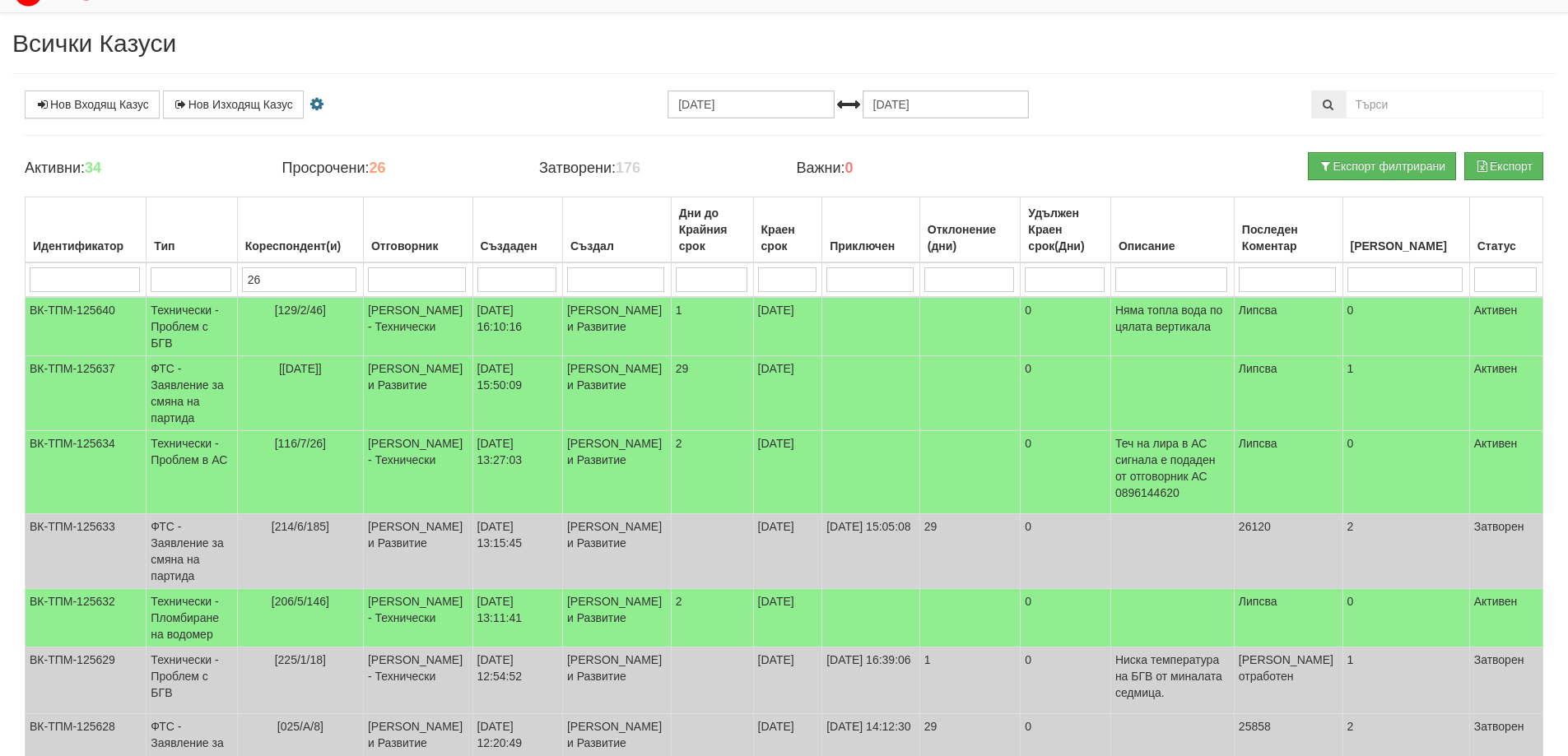
type input "260"
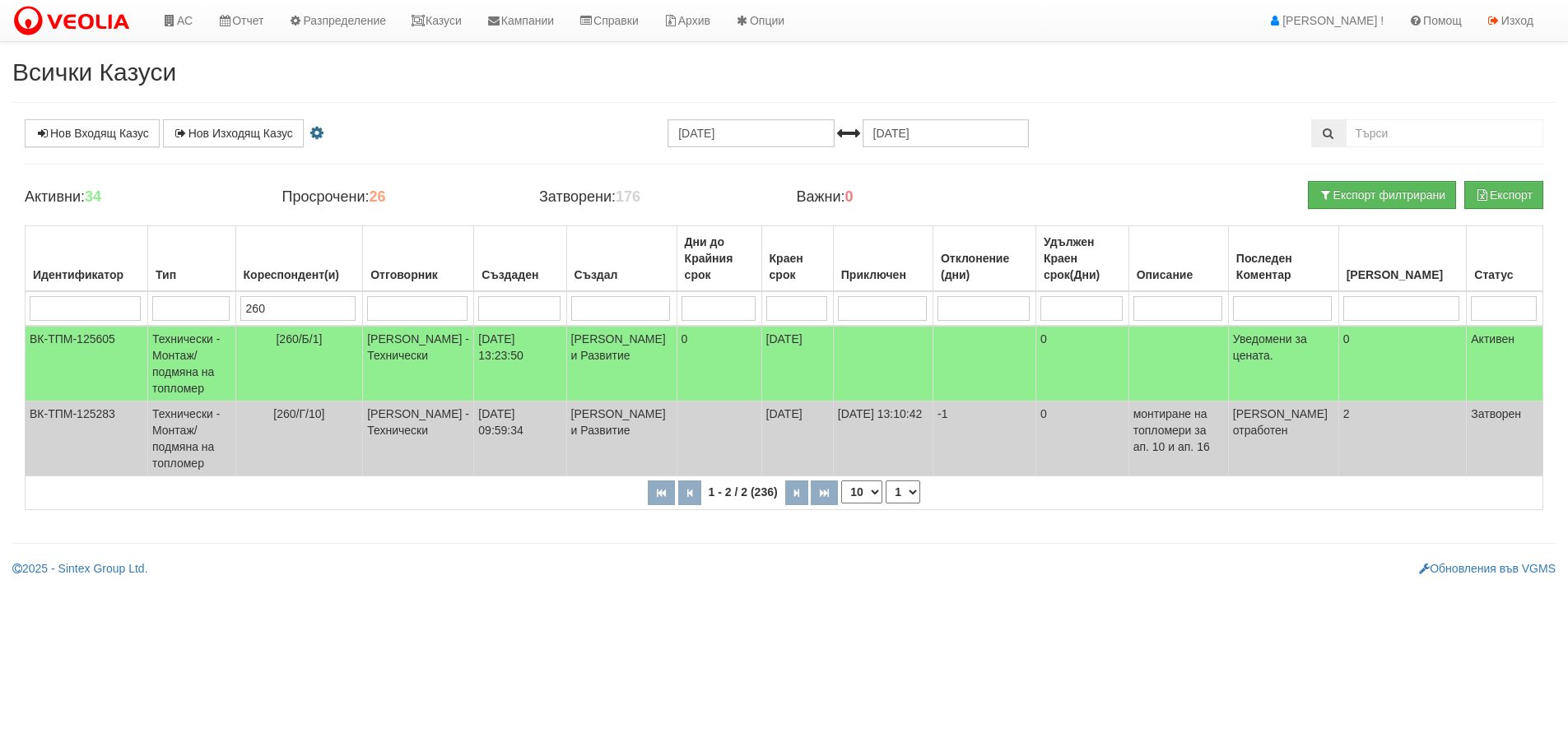
scroll to position [0, 0]
type input "2"
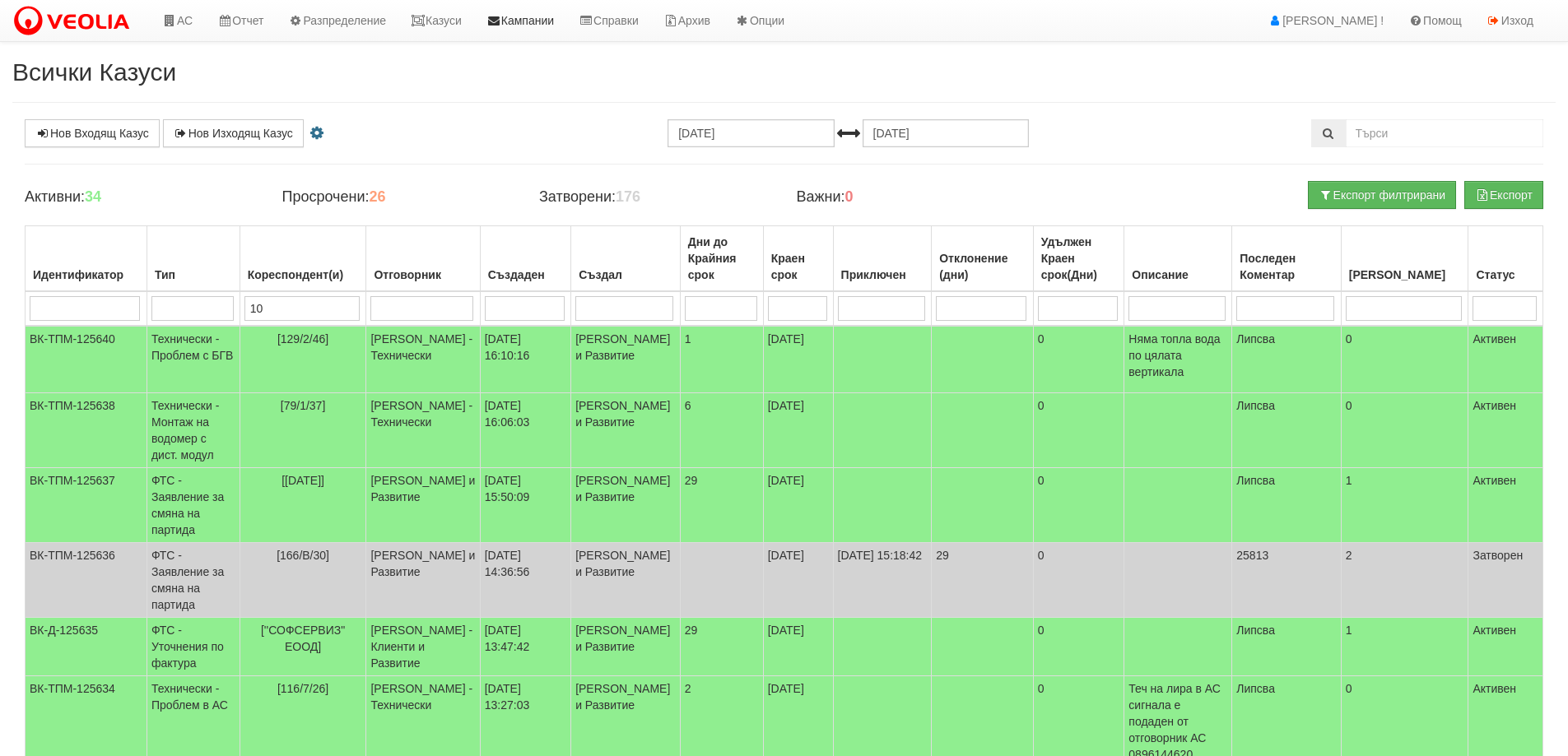
type input "109"
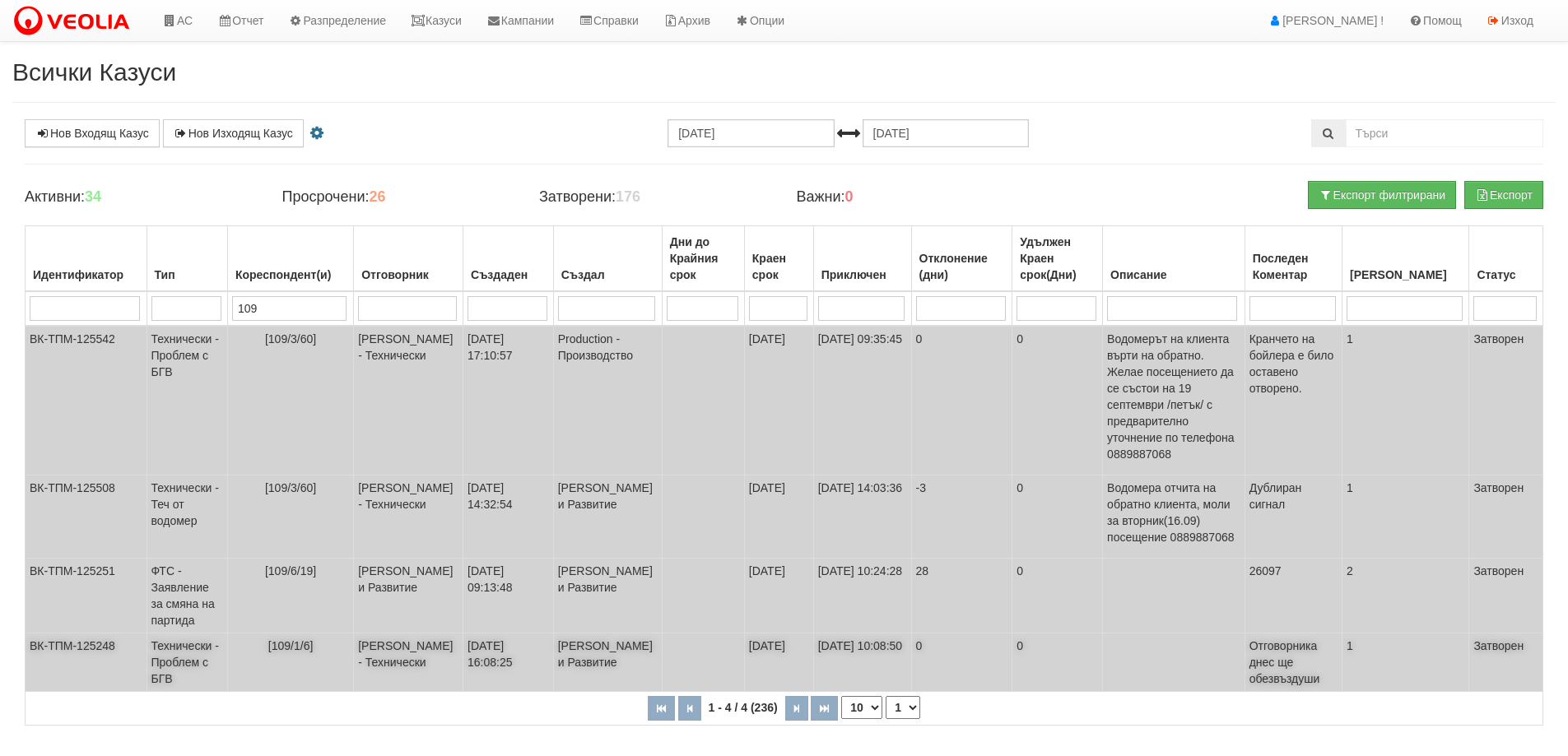
type input "109"
click at [302, 640] on span "[109/1/6]" at bounding box center [290, 646] width 45 height 13
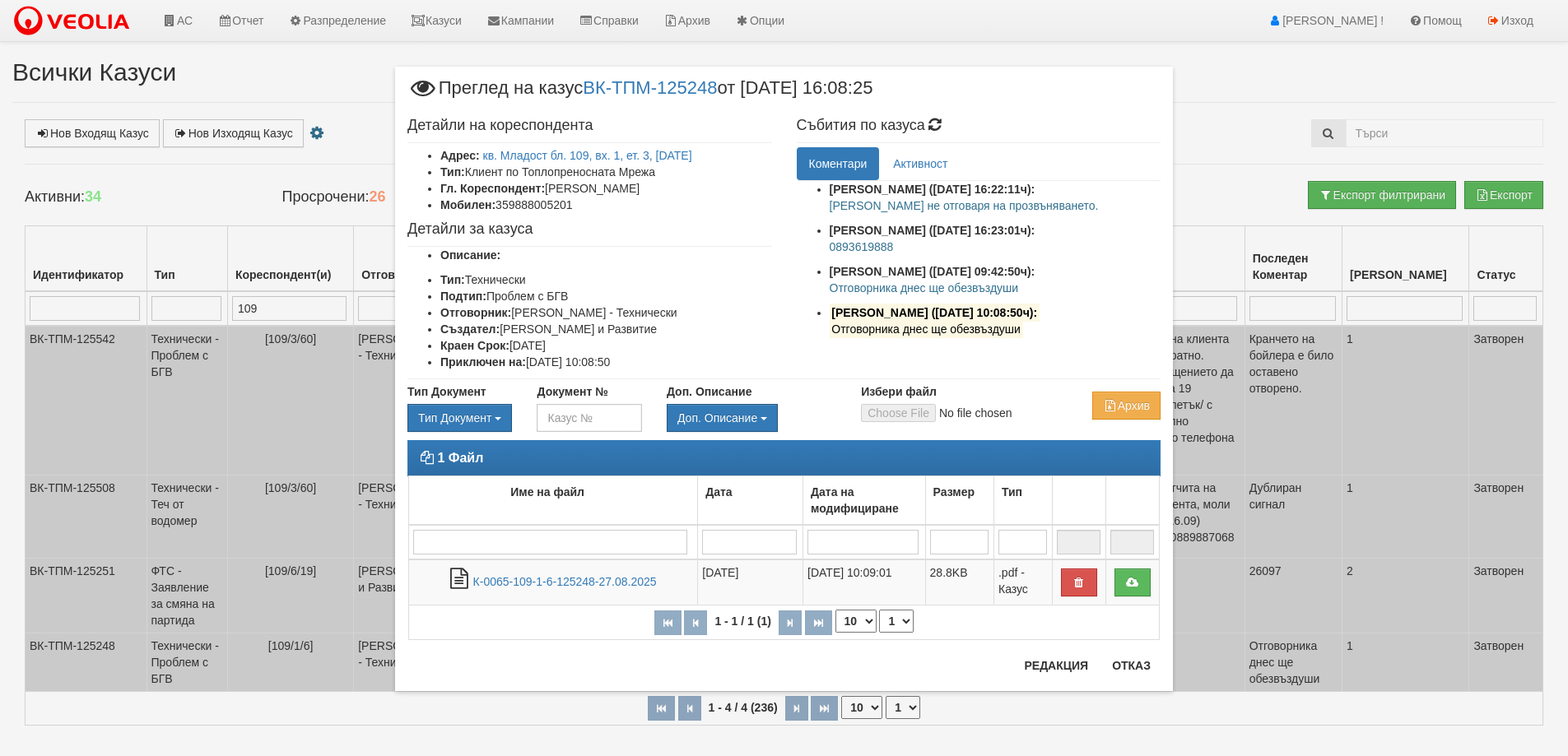
click at [586, 191] on li "Гл. Кореспондент: [PERSON_NAME]" at bounding box center [606, 188] width 332 height 17
click at [656, 235] on h4 "Детайли за казуса" at bounding box center [589, 230] width 364 height 17
drag, startPoint x: 549, startPoint y: 185, endPoint x: 732, endPoint y: 196, distance: 183.3
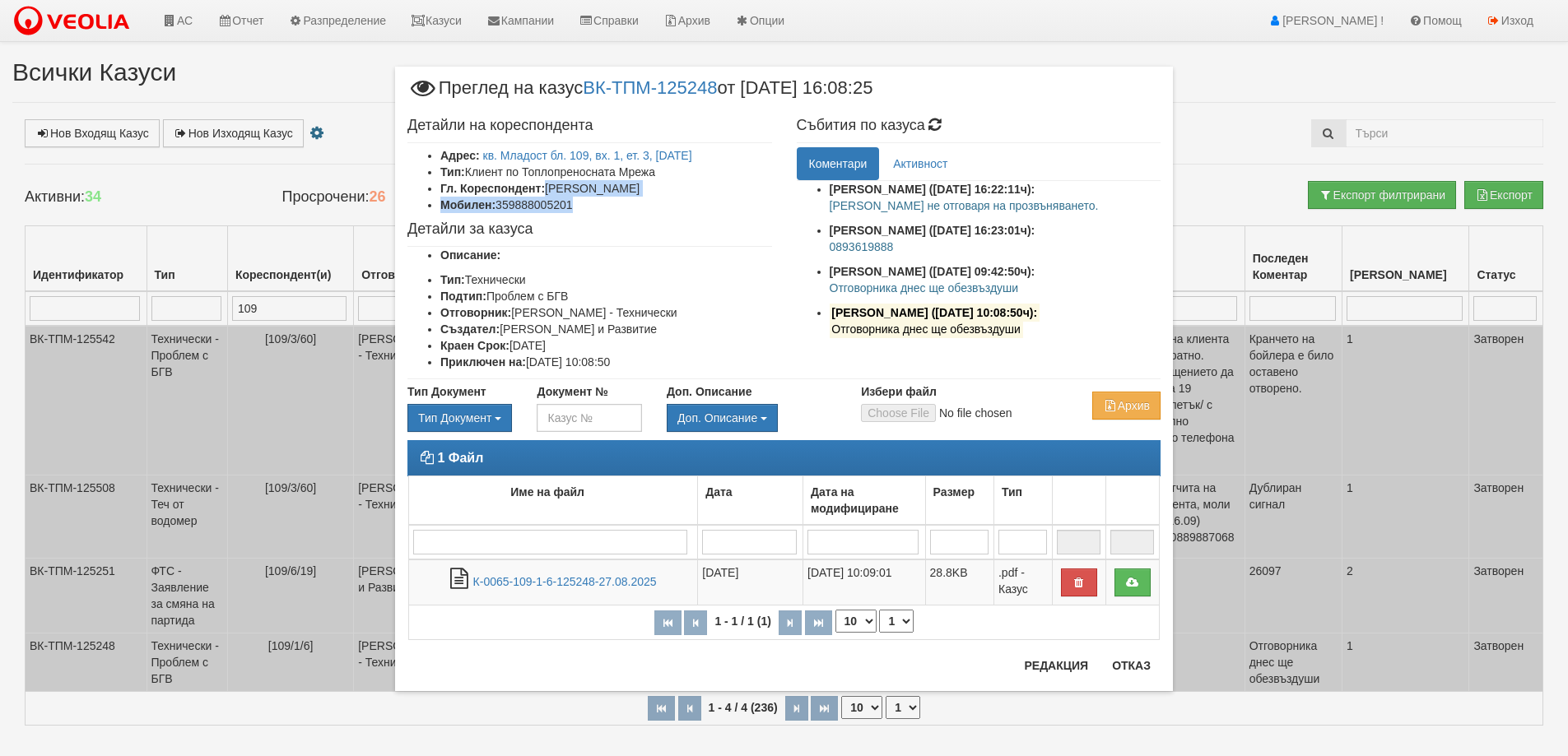
click at [732, 196] on ul "Адрес: кв. Младост бл. 109, вх. 1, ет. 3, [DATE] Тип: Клиент по Топлопреносната…" at bounding box center [589, 180] width 364 height 66
copy ul "[PERSON_NAME] Мобилен: 359888005201"
click at [661, 240] on div "Детайли на кореспондента Адрес: кв. Младост бл. 109, вх. 1, ет. 3, [DATE] Тип: …" at bounding box center [590, 244] width 390 height 269
drag, startPoint x: 549, startPoint y: 185, endPoint x: 726, endPoint y: 187, distance: 177.0
click at [726, 187] on li "Гл. Кореспондент: [PERSON_NAME]" at bounding box center [606, 188] width 332 height 17
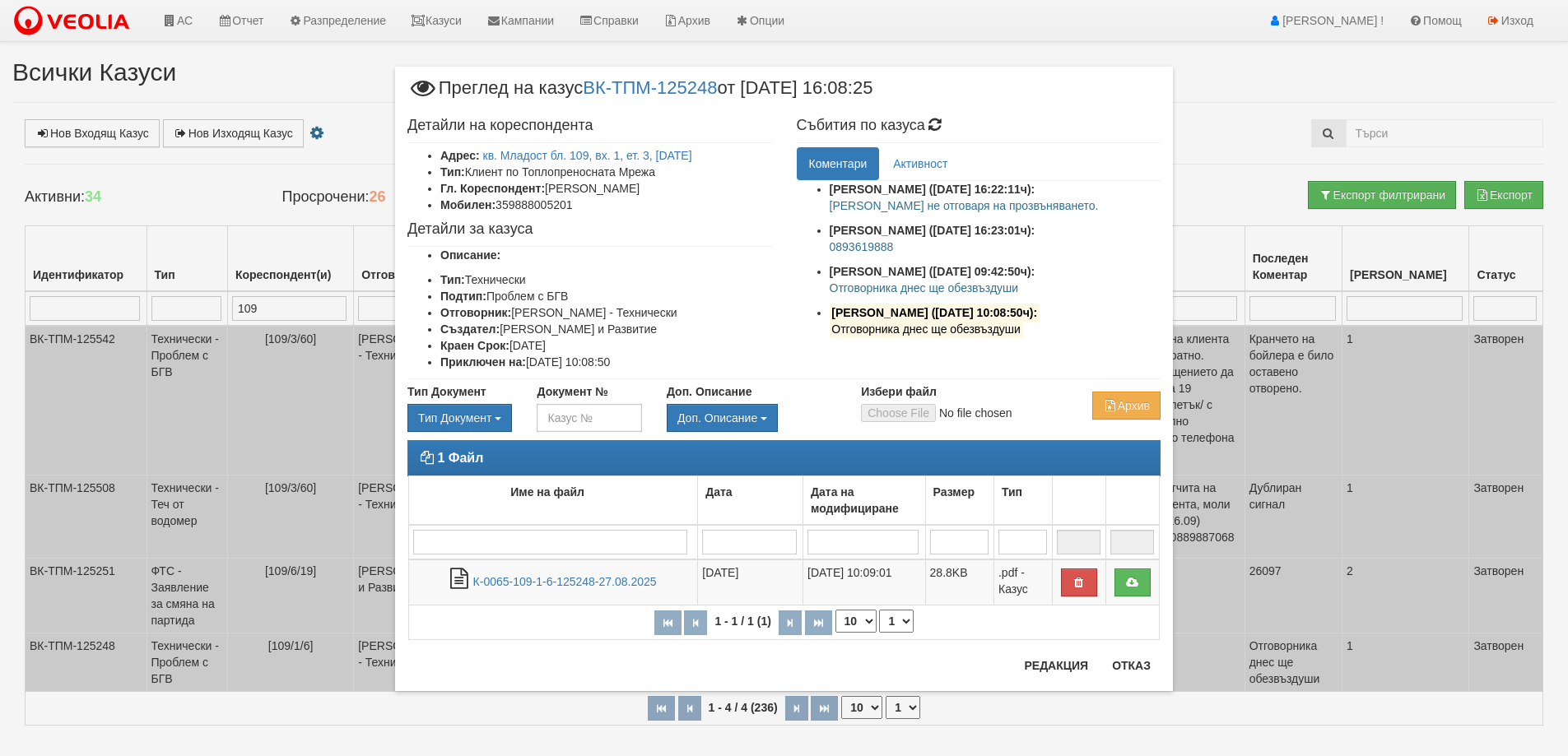
copy li "ЖЕЛЯЗКА КОЛЕВА ЙОРДАНОВА"
click at [866, 289] on p "Отговорника днес ще обезвъздуши" at bounding box center [996, 289] width 332 height 17
copy ul "Отговорника днес ще обезвъздуши"
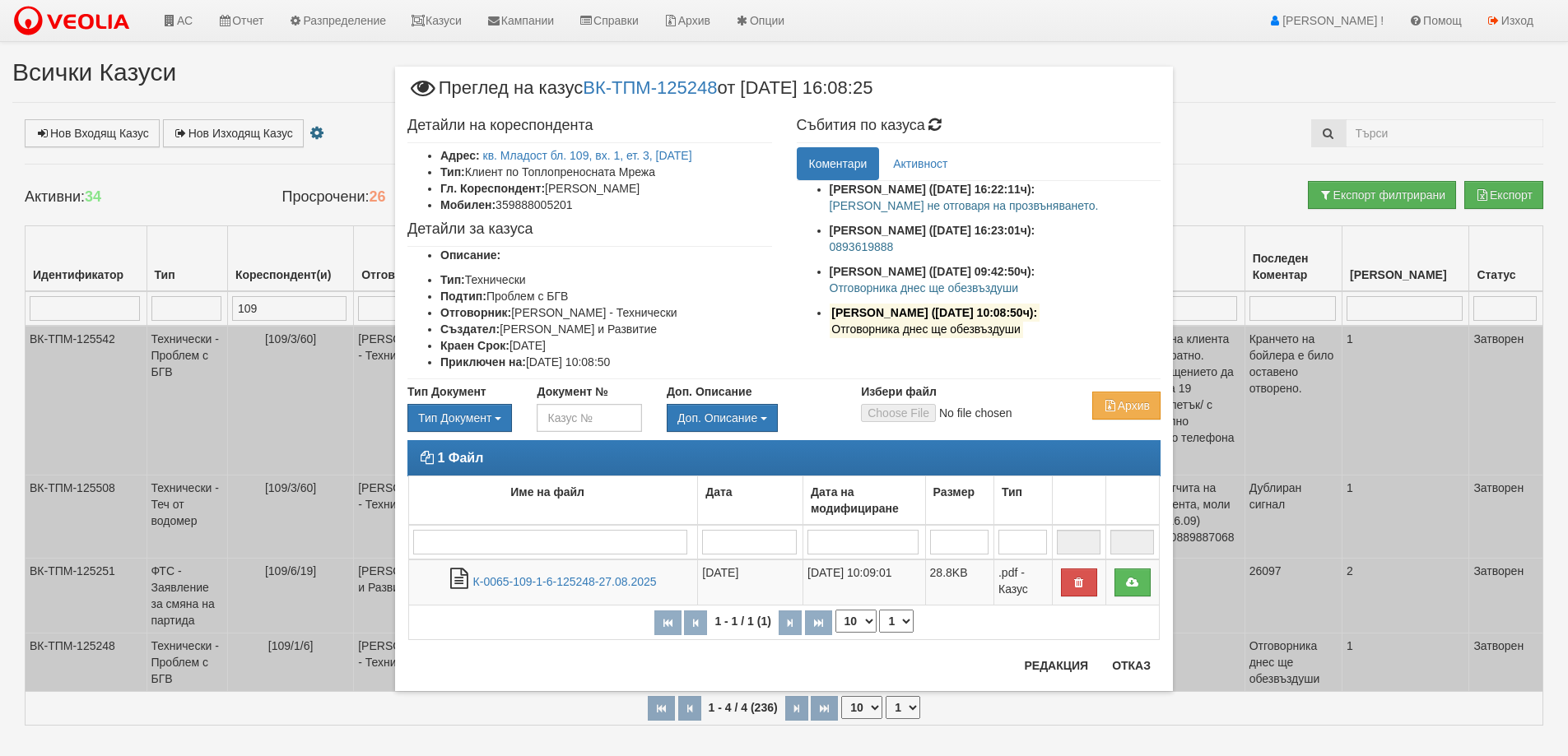
drag, startPoint x: 546, startPoint y: 187, endPoint x: 725, endPoint y: 187, distance: 179.0
click at [725, 187] on li "Гл. Кореспондент: ЖЕЛЯЗКА КОЛЕВА ЙОРДАНОВА" at bounding box center [606, 188] width 332 height 17
copy li "ЖЕЛЯЗКА КОЛЕВА ЙОРДАНОВА"
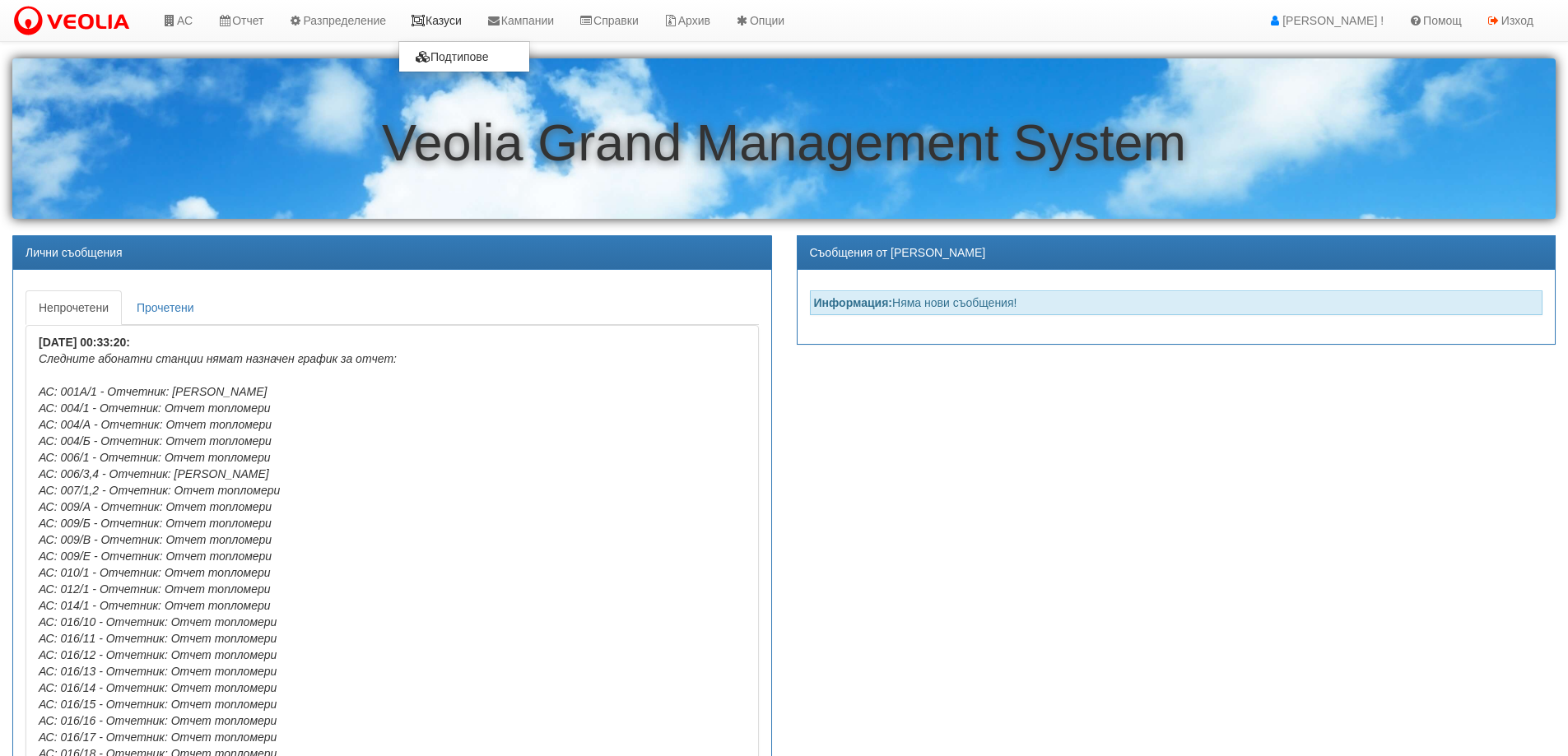
click at [443, 21] on link "Казуси" at bounding box center [436, 21] width 76 height 41
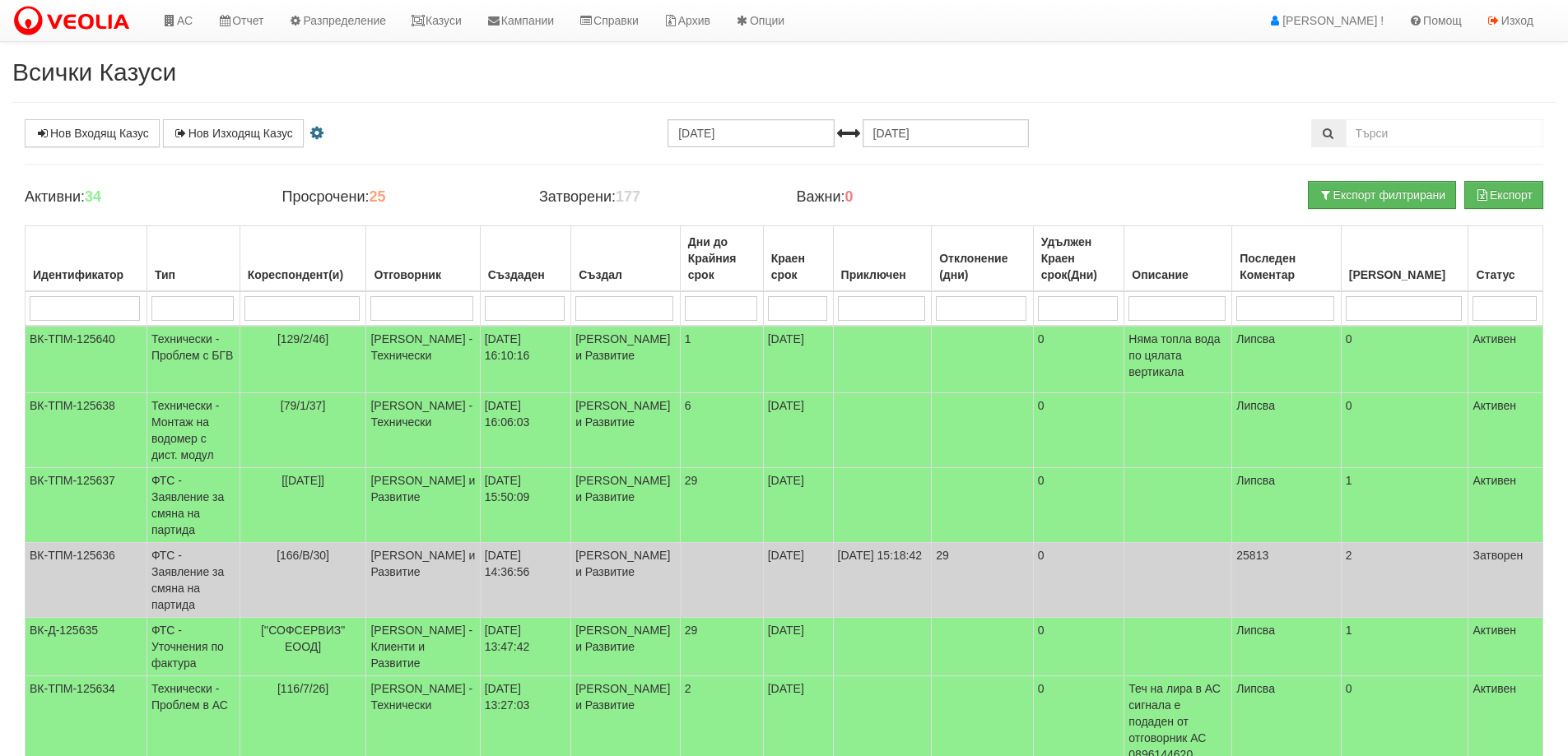
click at [315, 313] on input "search" at bounding box center [302, 308] width 115 height 24
type input "1"
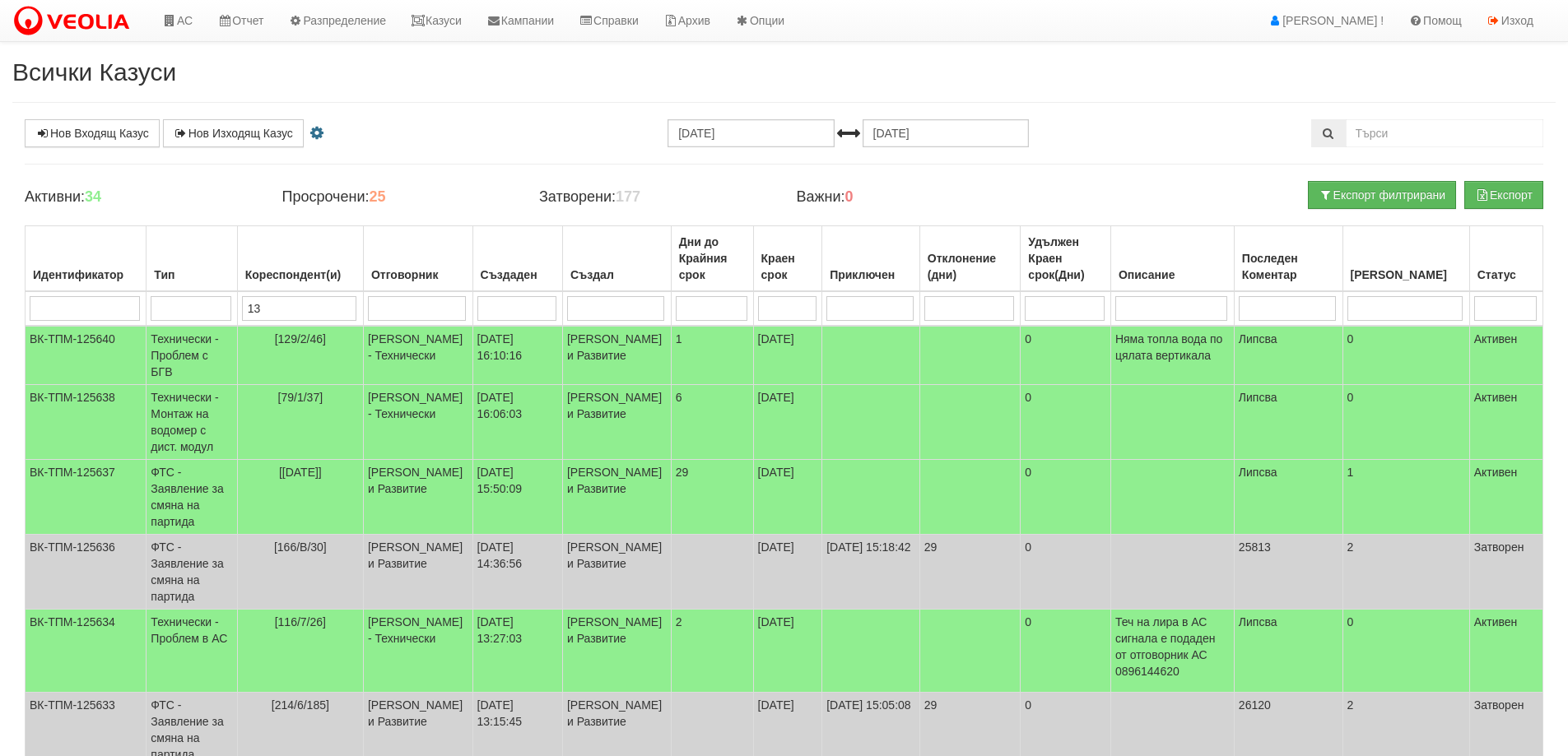
type input "139"
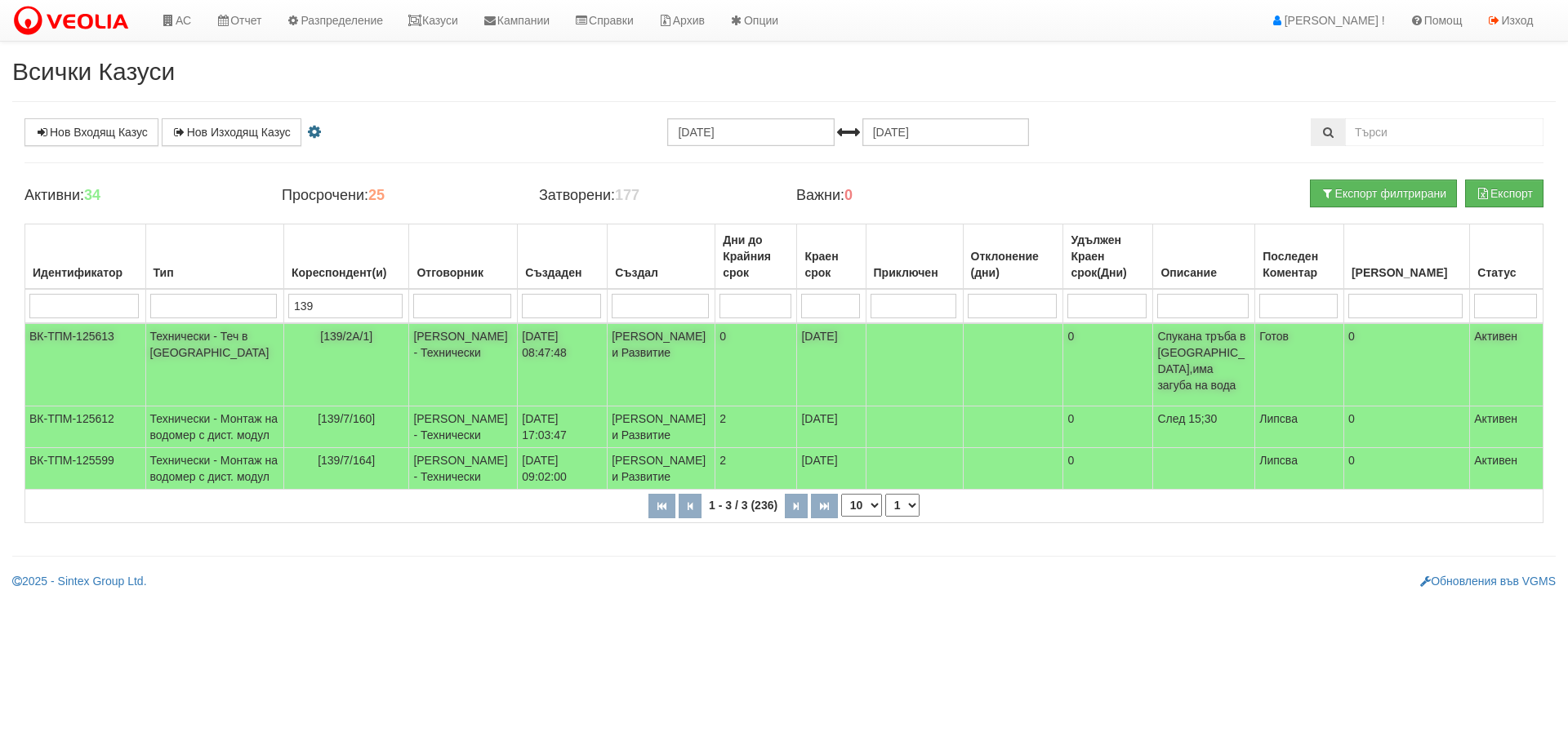
type input "139"
click at [320, 335] on span "[139/2А/1]" at bounding box center [346, 336] width 52 height 13
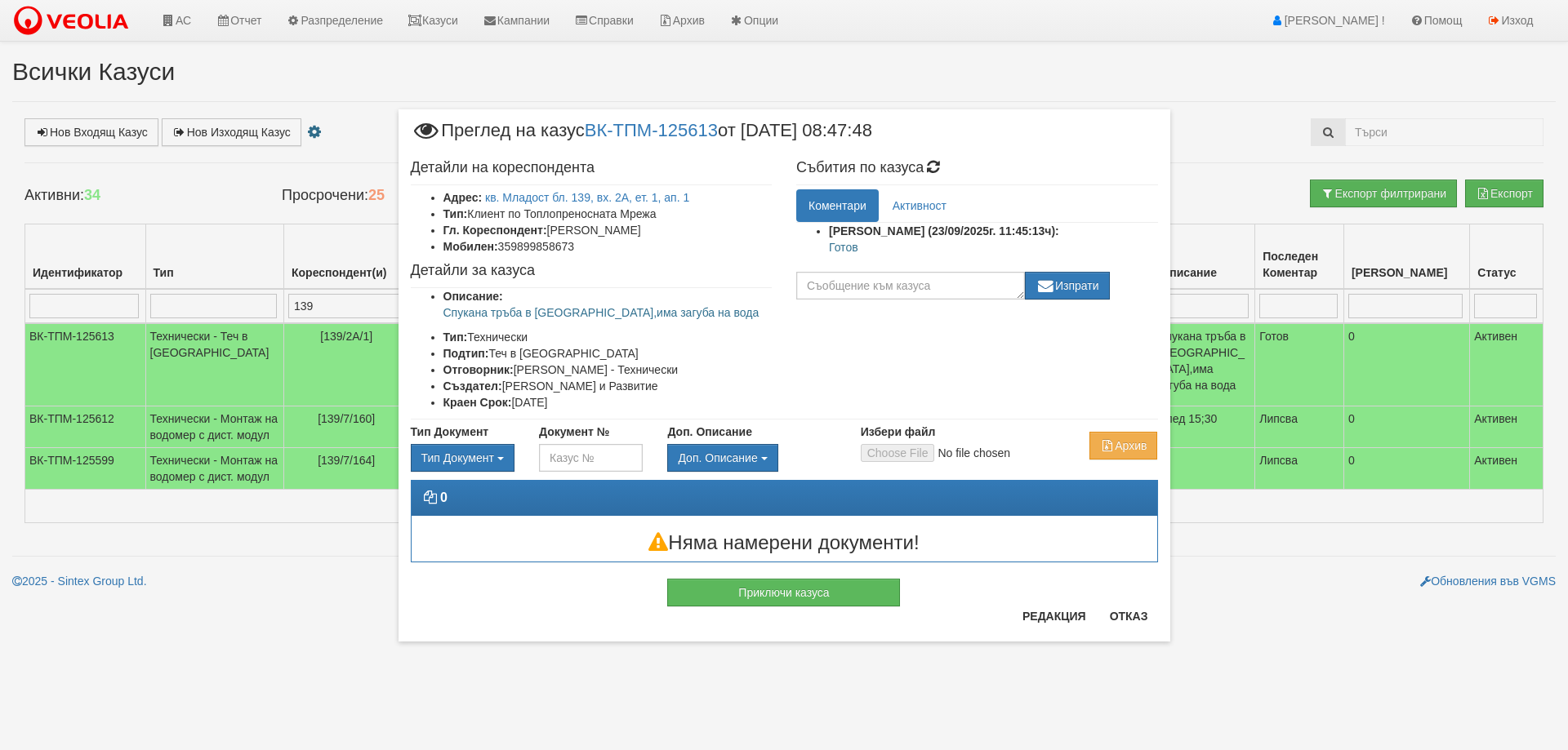
click at [840, 244] on p "Готов" at bounding box center [994, 247] width 329 height 17
copy p "Готов"
click at [831, 340] on div "Детайли на кореспондента Адрес: кв. Младост бл. 139, вх. 2А, ет. 1, ап. 1 Тип: …" at bounding box center [784, 284] width 771 height 267
click at [824, 594] on button "Приключи казуса" at bounding box center [784, 593] width 232 height 28
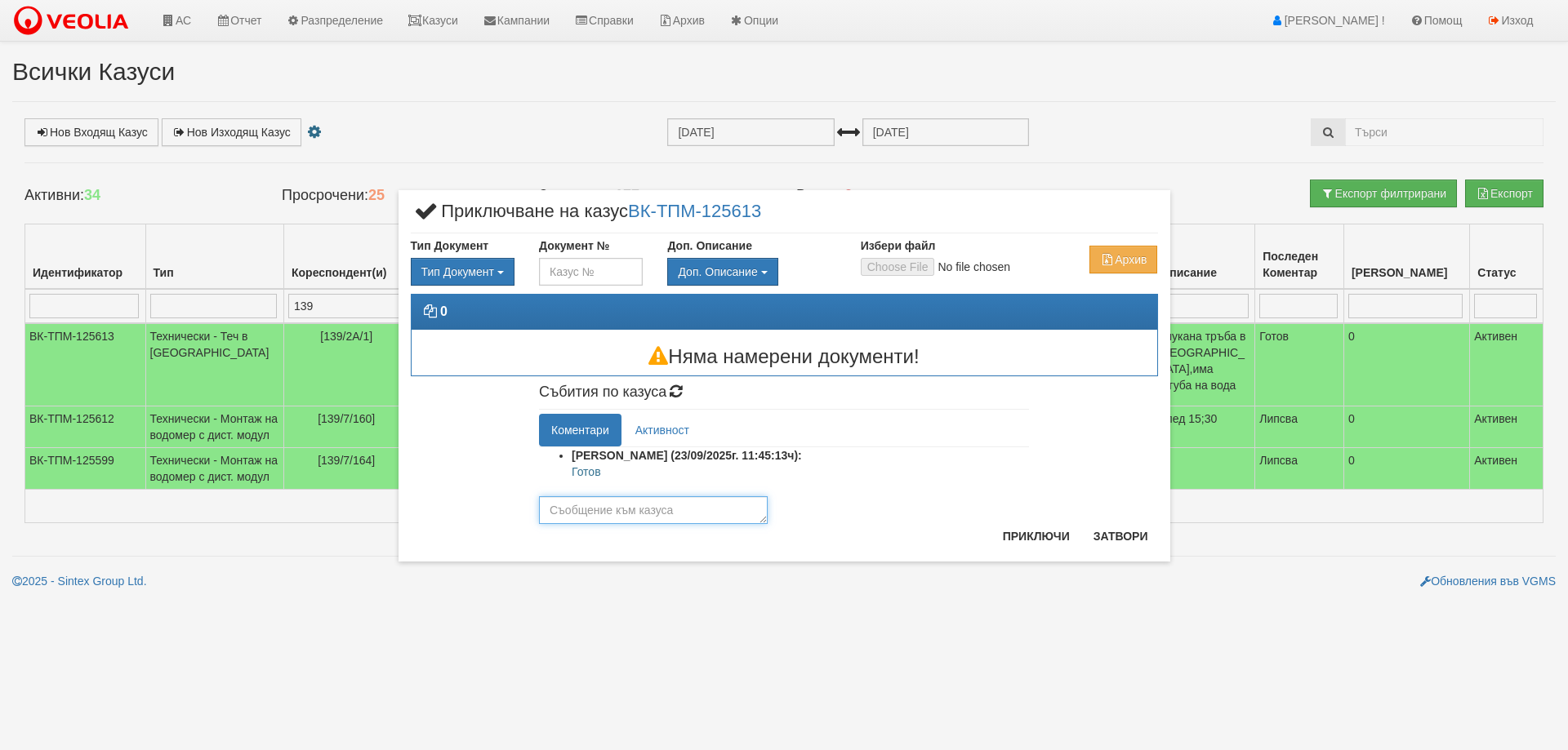
click at [680, 517] on textarea at bounding box center [653, 510] width 229 height 28
paste textarea "Готов"
type textarea "Готов"
click at [1021, 536] on button "Приключи" at bounding box center [1035, 536] width 86 height 26
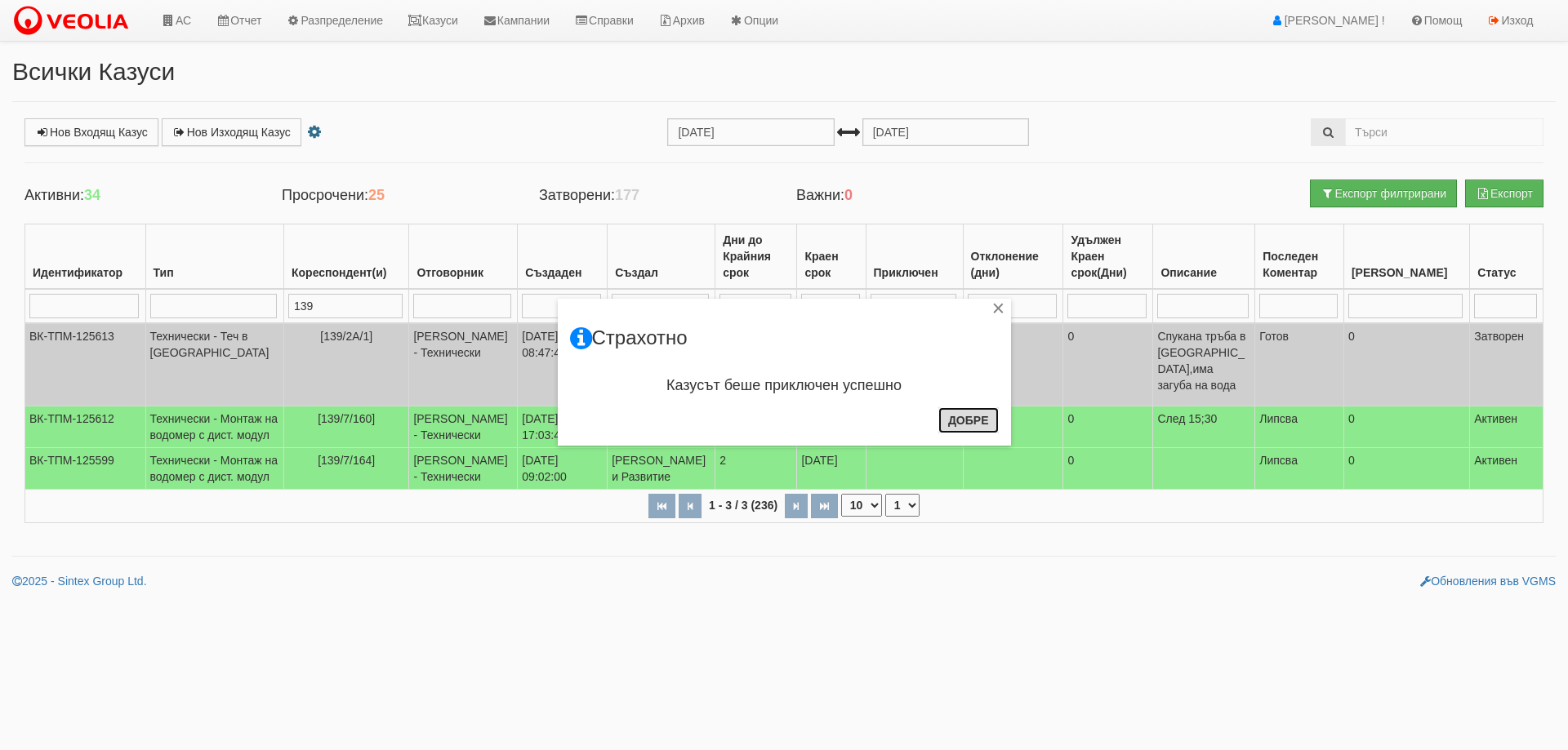
click at [976, 415] on button "Добре" at bounding box center [968, 420] width 60 height 26
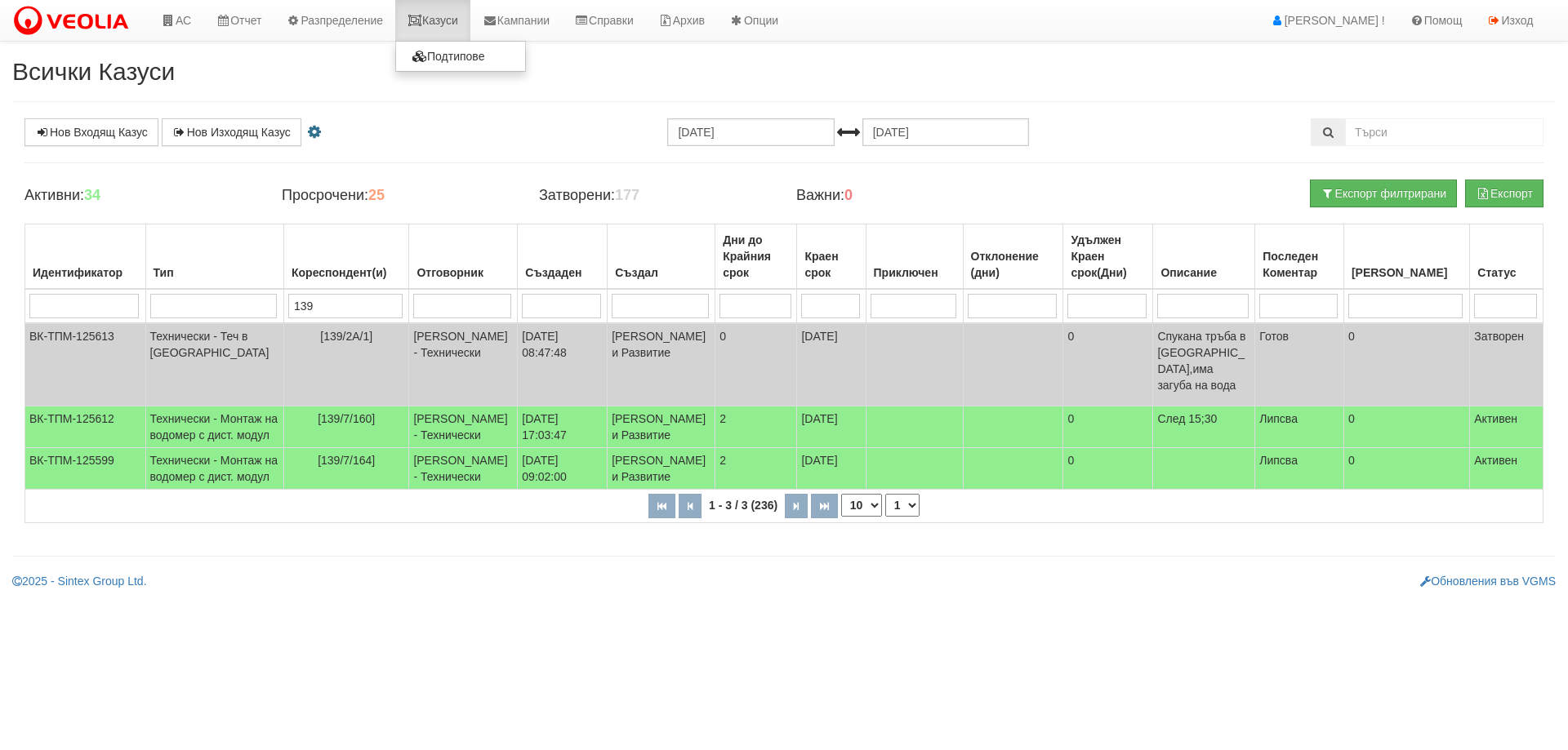
click at [440, 17] on link "Казуси" at bounding box center [432, 20] width 75 height 41
